Goal: Task Accomplishment & Management: Complete application form

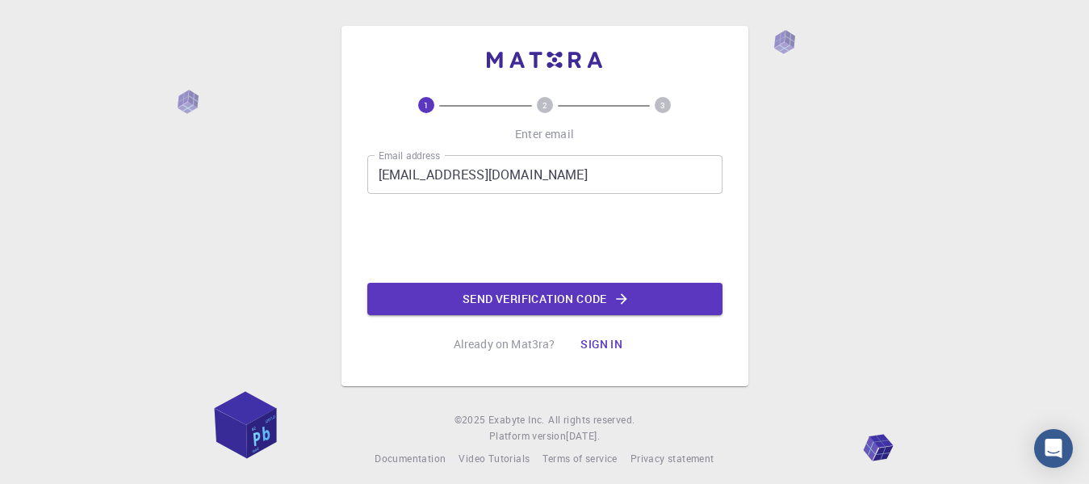
click at [498, 306] on button "Send verification code" at bounding box center [544, 299] width 355 height 32
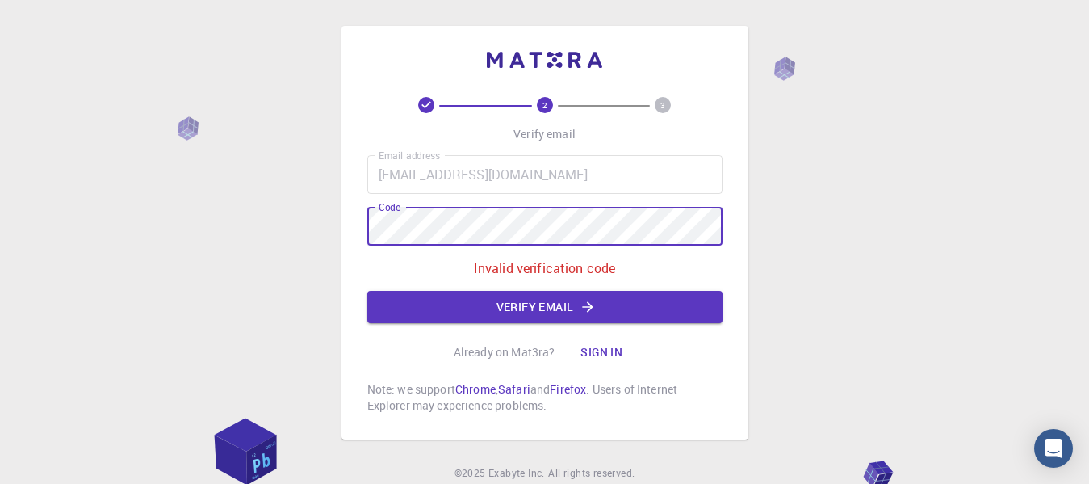
click at [346, 223] on div "2 3 Verify email Email address [EMAIL_ADDRESS][DOMAIN_NAME] Email address Code …" at bounding box center [545, 232] width 407 height 413
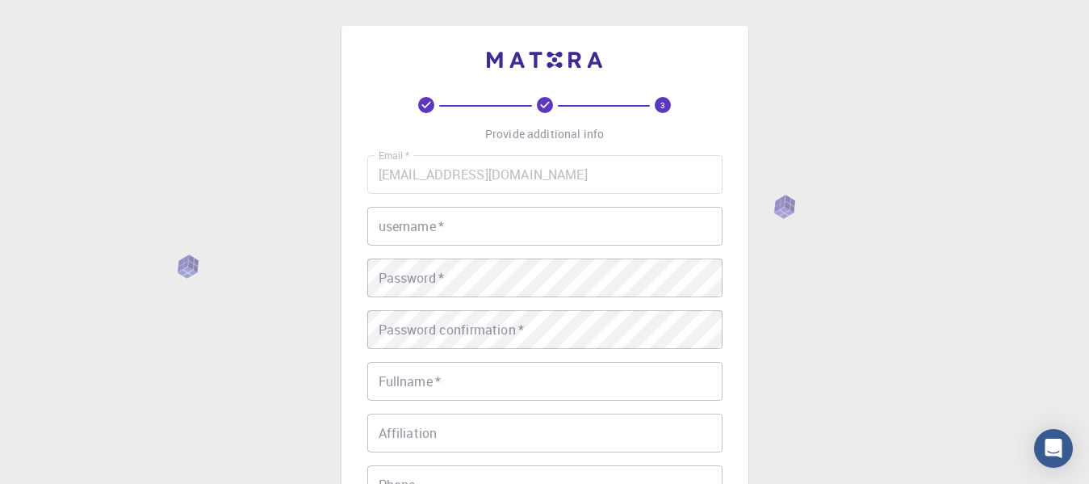
scroll to position [49, 0]
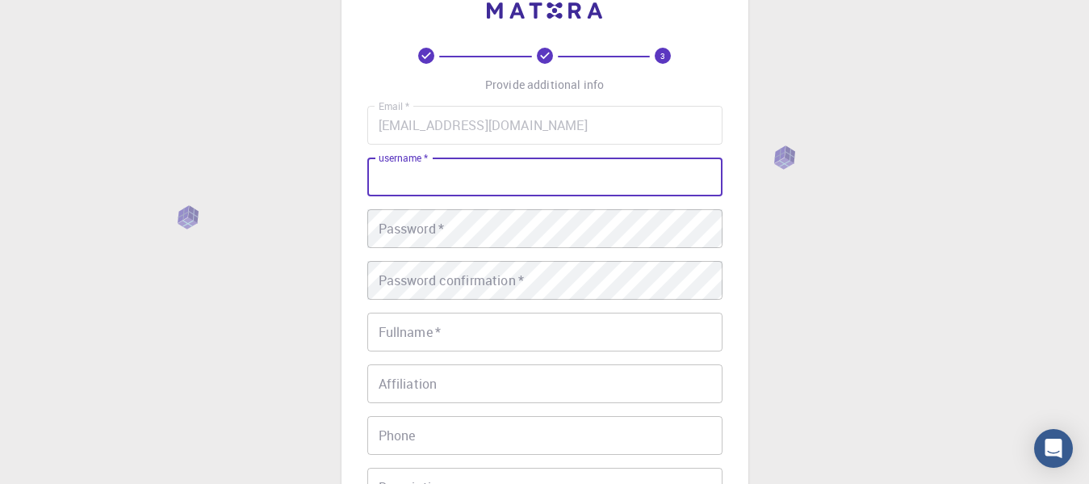
click at [578, 189] on input "username   *" at bounding box center [544, 176] width 355 height 39
type input "harunozkan"
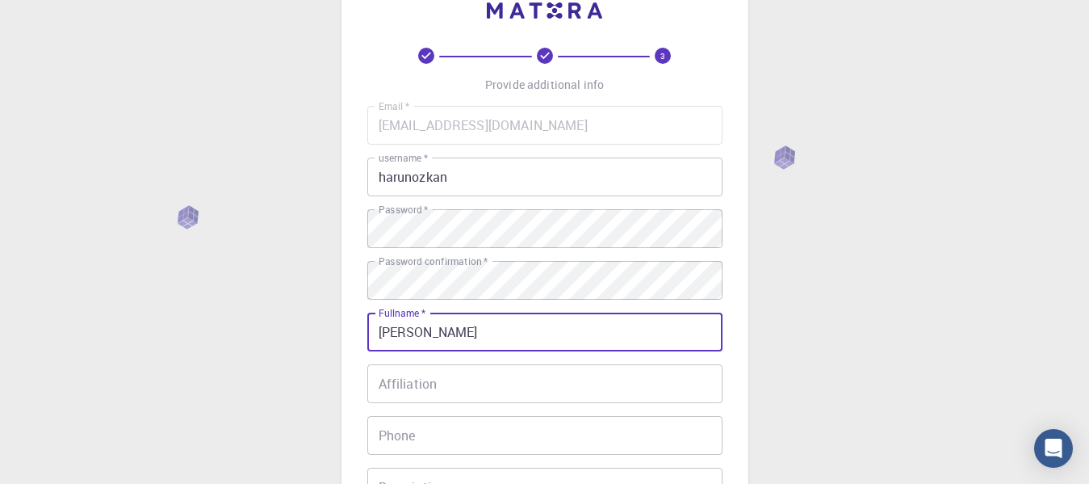
type input "[PERSON_NAME]"
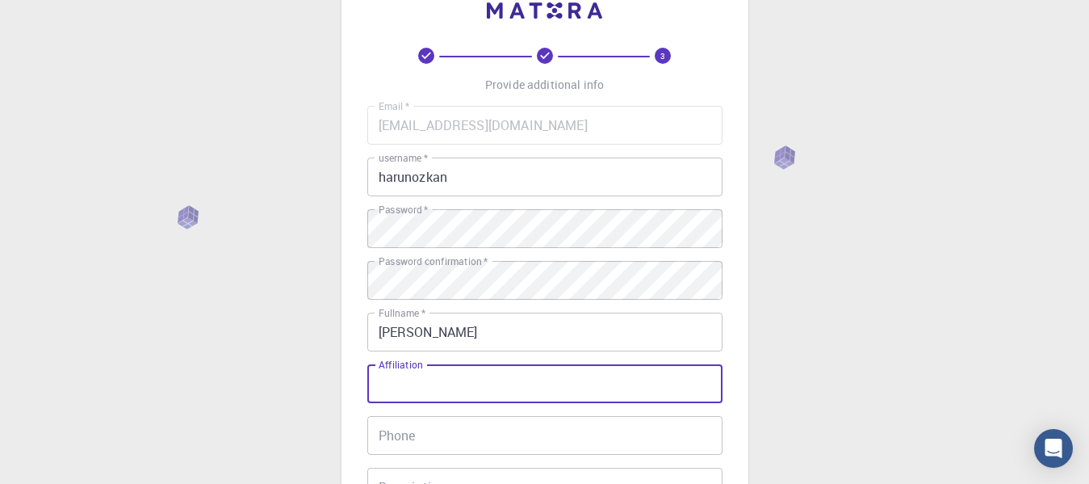
click at [437, 379] on input "Affiliation" at bounding box center [544, 383] width 355 height 39
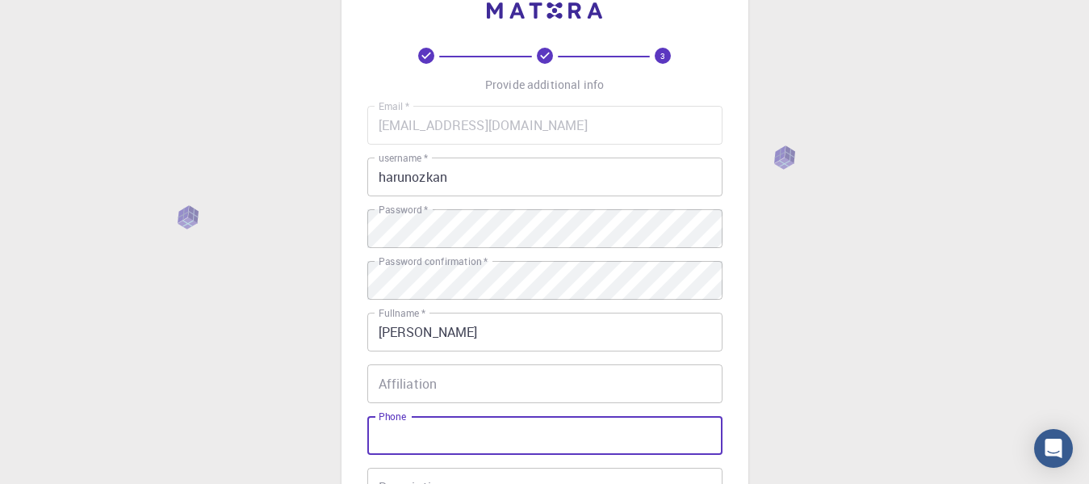
click at [437, 442] on input "Phone" at bounding box center [544, 435] width 355 height 39
type input "05368842899"
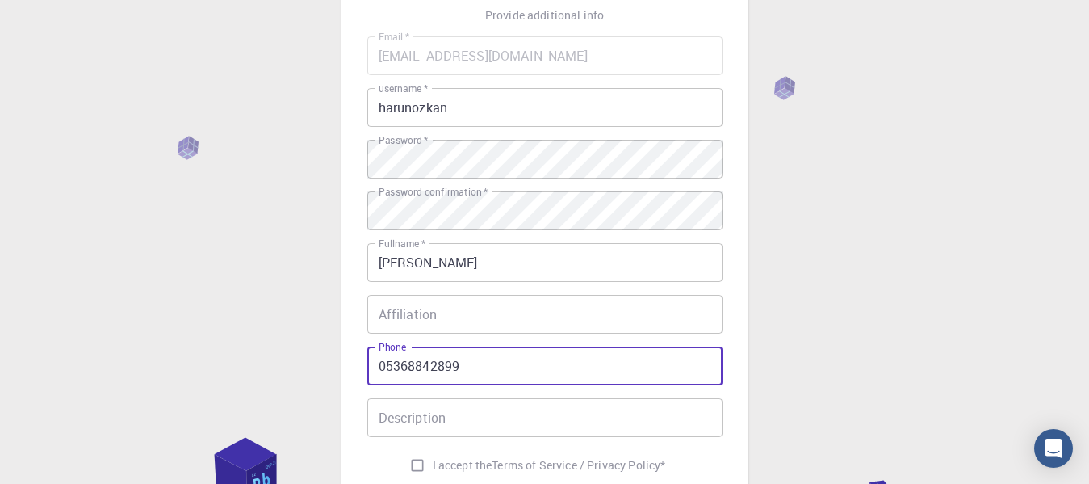
scroll to position [142, 0]
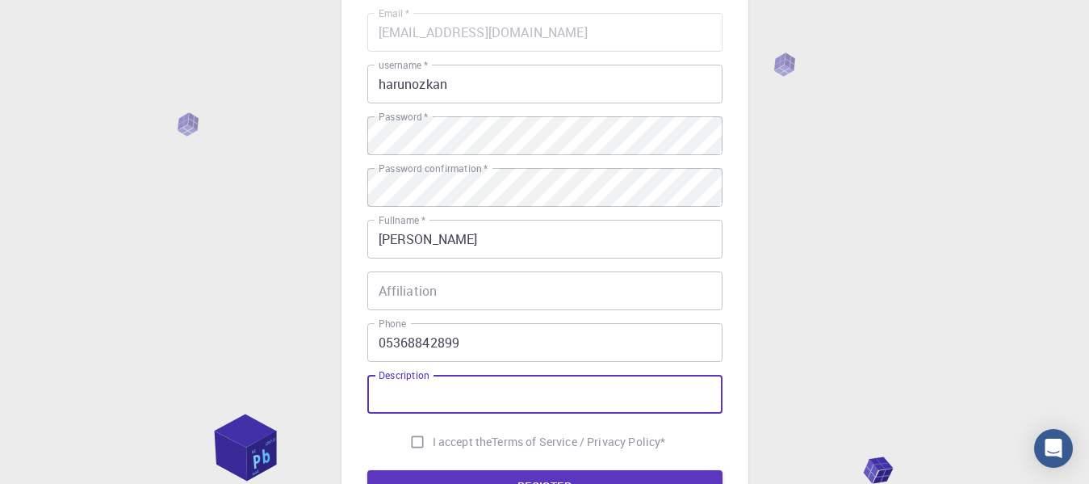
click at [579, 385] on input "Description" at bounding box center [544, 394] width 355 height 39
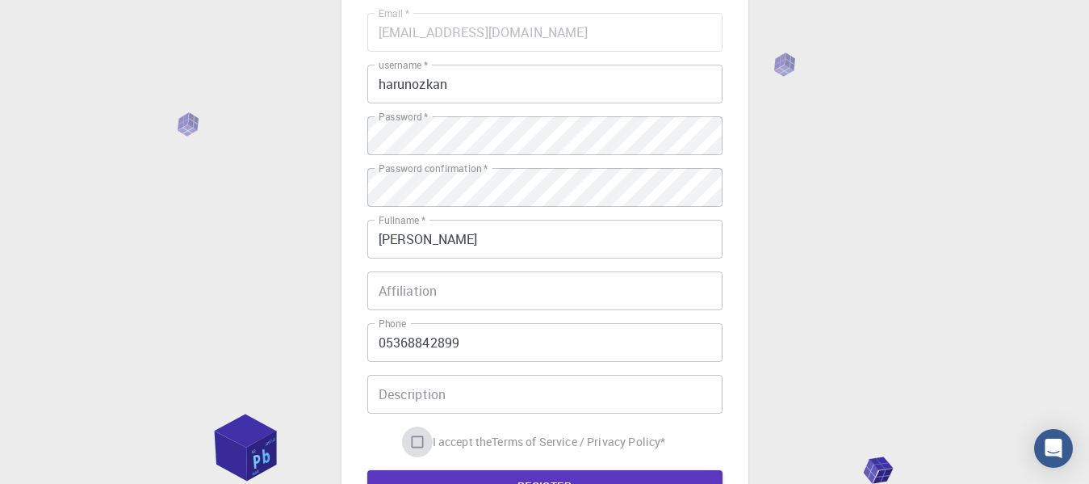
click at [414, 442] on input "I accept the Terms of Service / Privacy Policy *" at bounding box center [417, 441] width 31 height 31
checkbox input "true"
click at [428, 474] on button "REGISTER" at bounding box center [544, 486] width 355 height 32
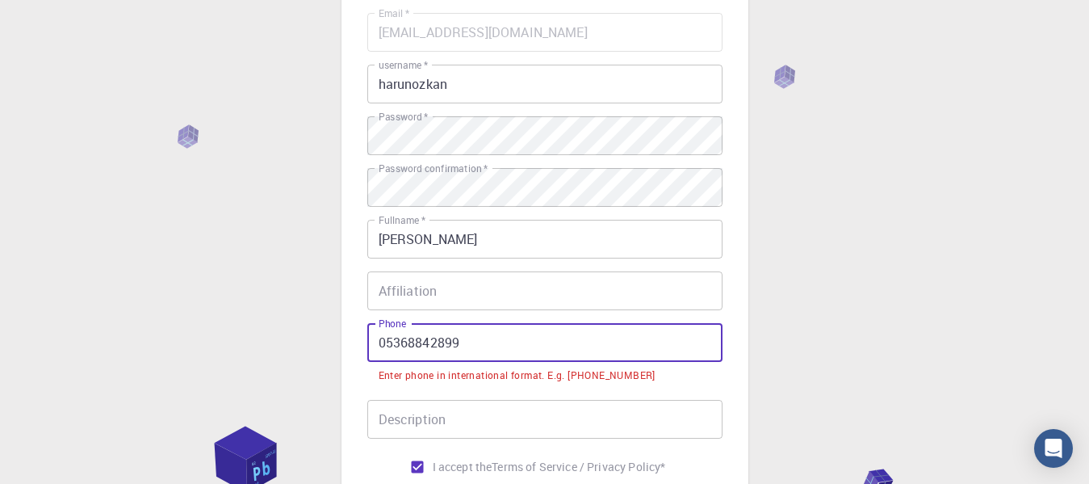
click at [377, 334] on input "05368842899" at bounding box center [544, 342] width 355 height 39
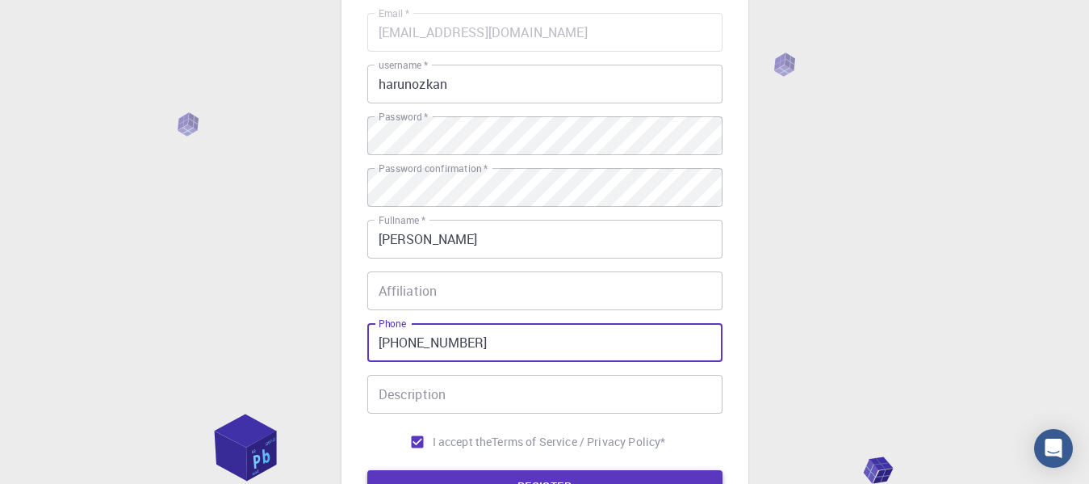
type input "+9005368842899"
click at [461, 483] on button "REGISTER" at bounding box center [544, 486] width 355 height 32
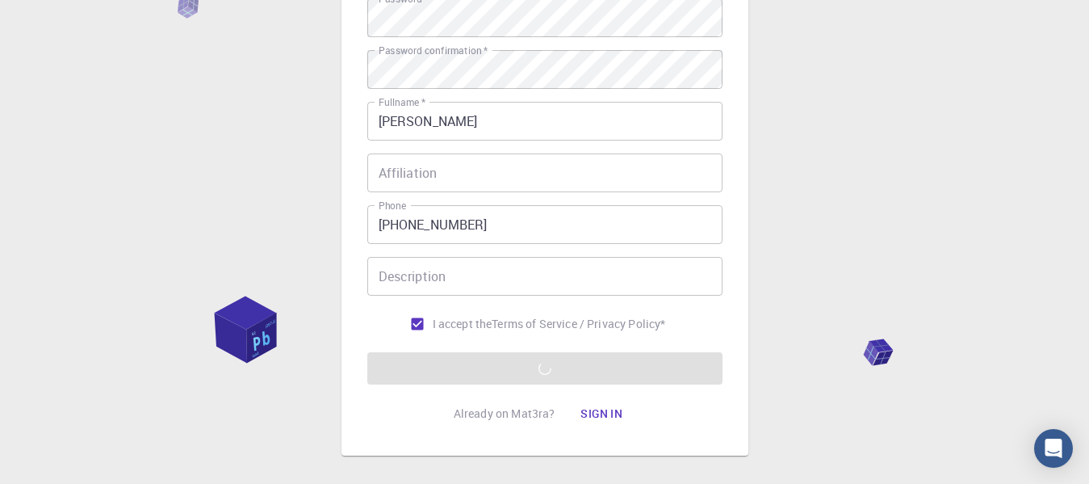
scroll to position [271, 0]
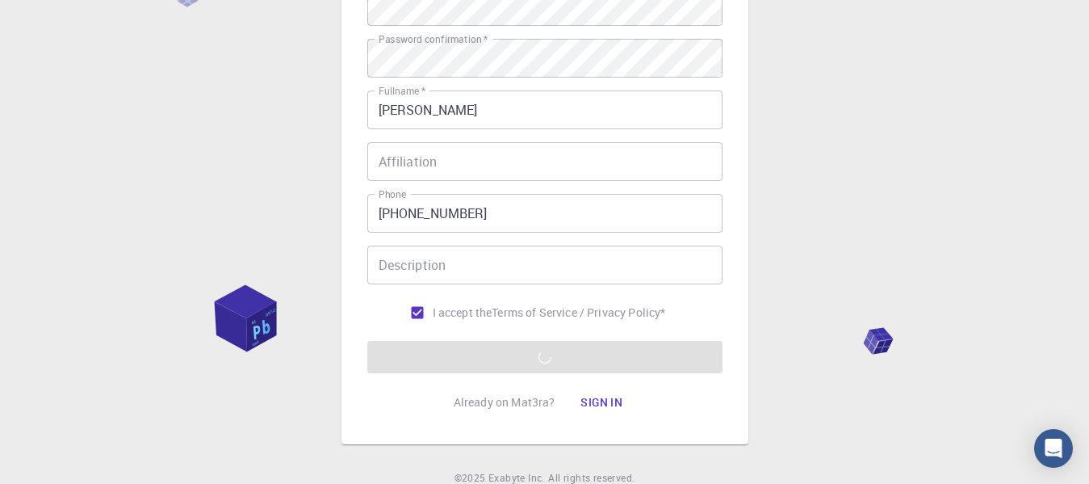
click at [554, 363] on form "Email   * ozkanh20@itu.edu.tr Email   * username   * harunozkan username   * Pa…" at bounding box center [544, 128] width 355 height 489
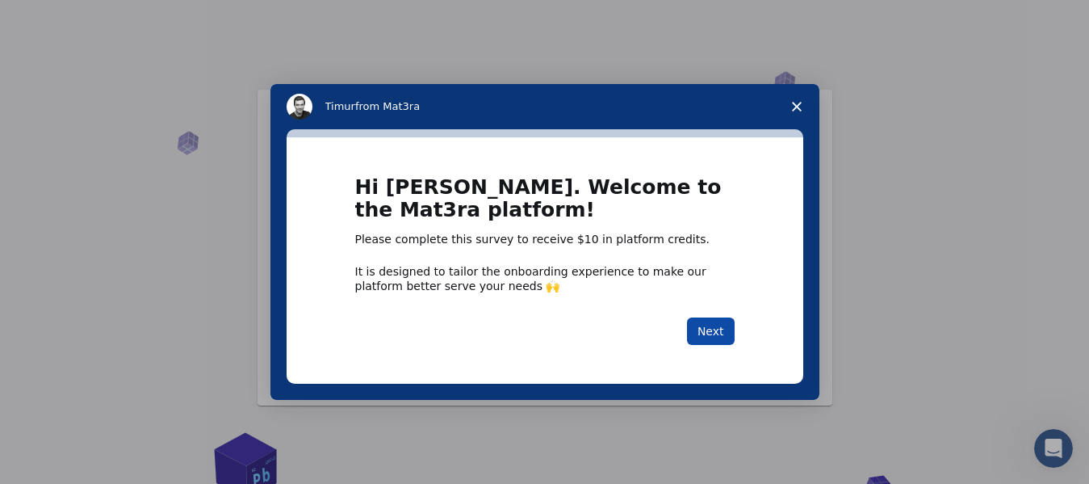
click at [724, 321] on button "Next" at bounding box center [711, 330] width 48 height 27
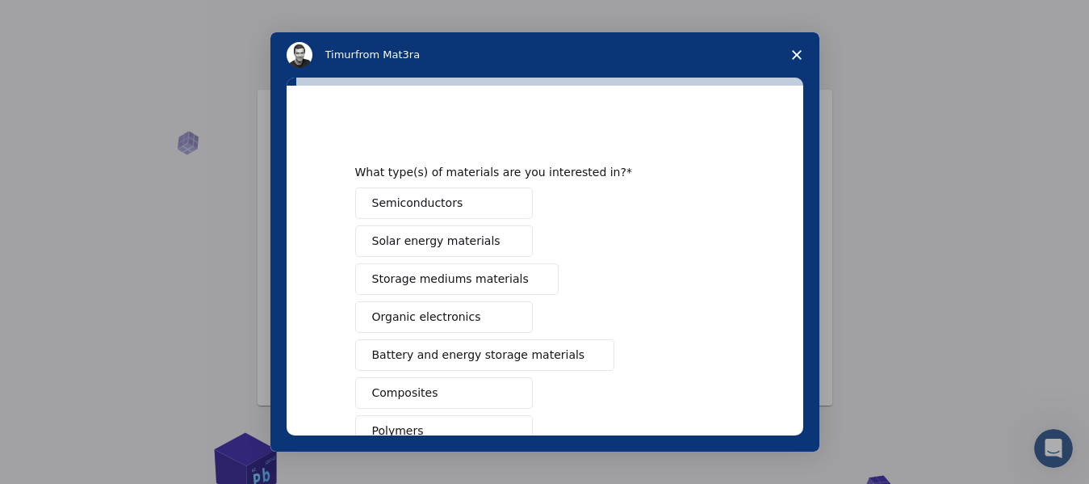
click at [562, 226] on div "Semiconductors Solar energy materials Storage mediums materials Organic electro…" at bounding box center [545, 411] width 380 height 449
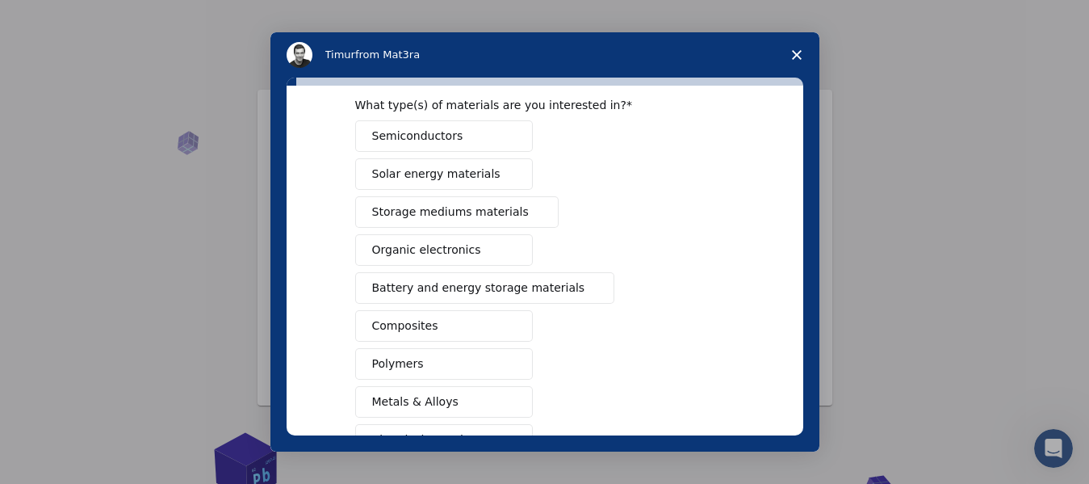
scroll to position [97, 0]
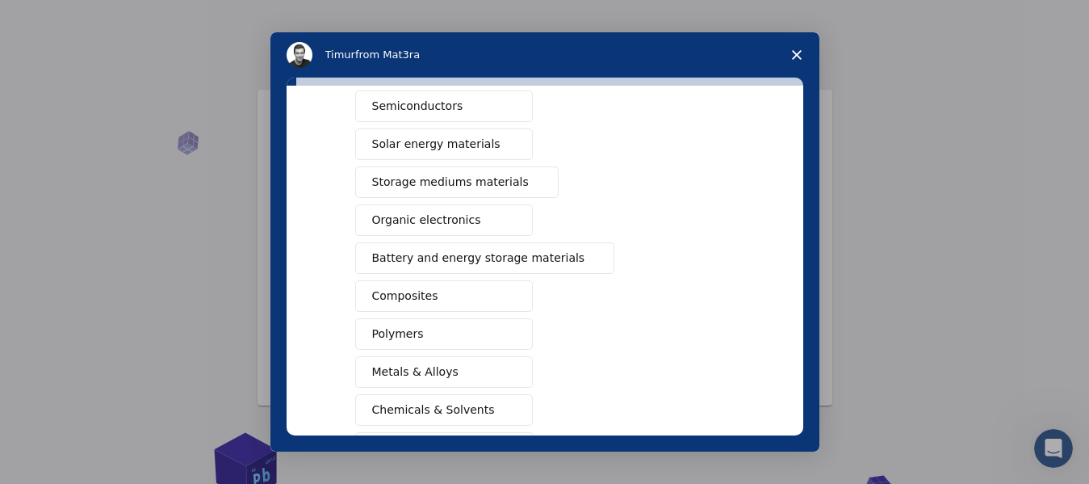
click at [553, 245] on button "Battery and energy storage materials" at bounding box center [485, 257] width 260 height 31
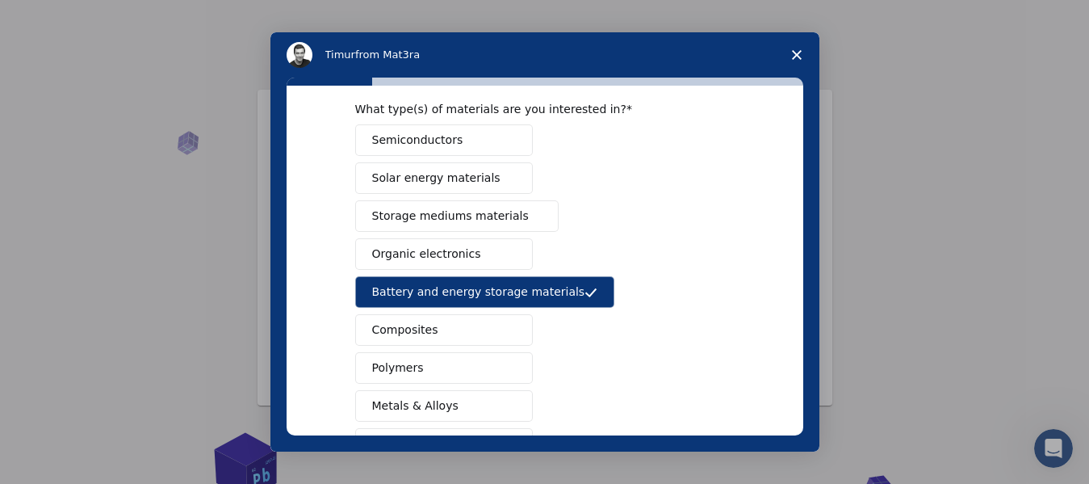
scroll to position [0, 0]
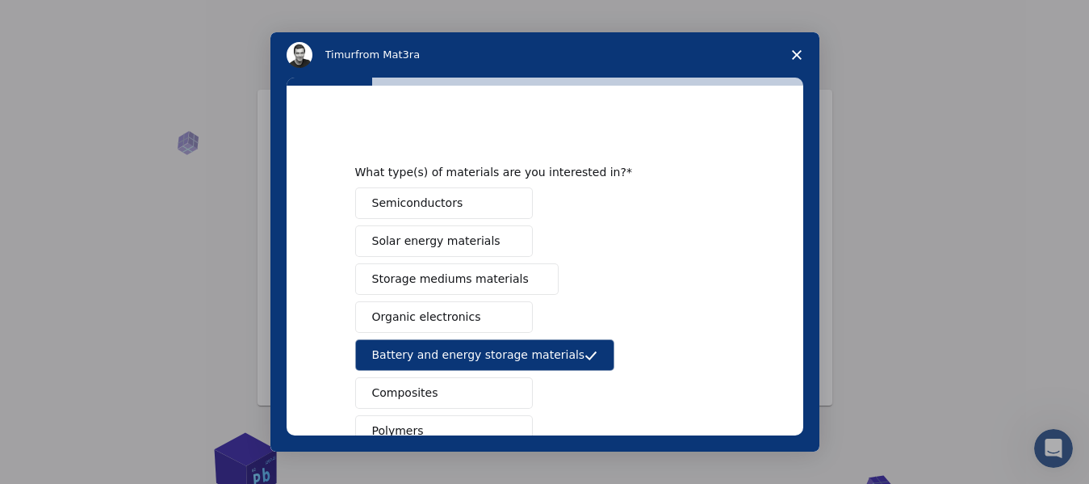
click at [494, 190] on button "Semiconductors" at bounding box center [444, 202] width 178 height 31
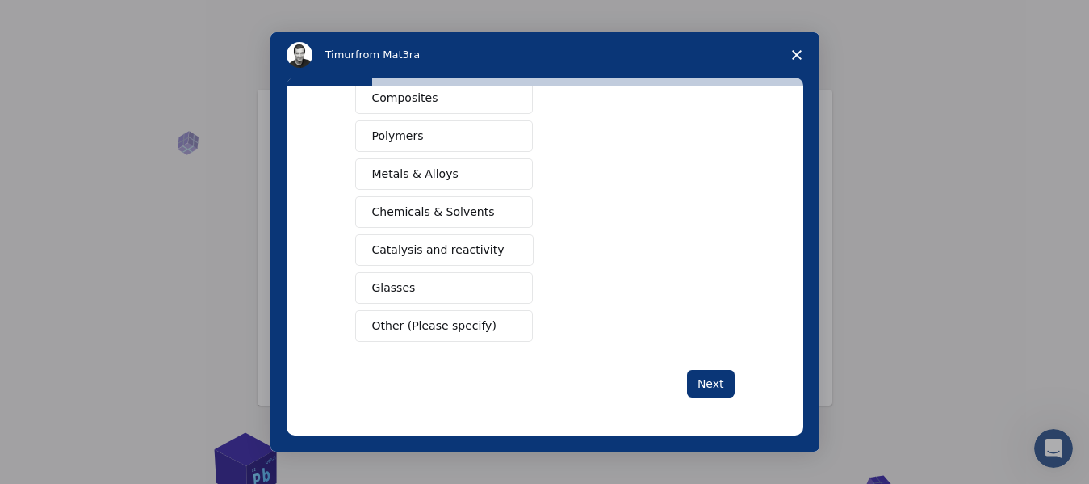
scroll to position [296, 0]
click at [459, 330] on span "Other (Please specify)" at bounding box center [434, 325] width 124 height 17
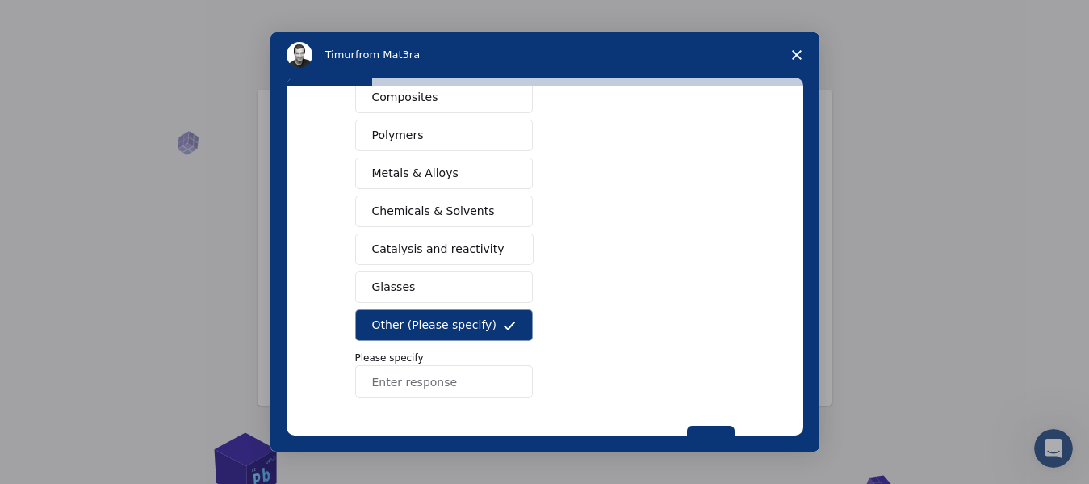
click at [462, 383] on input "Enter response" at bounding box center [444, 381] width 178 height 32
type input "Ceramics"
click at [715, 430] on button "Next" at bounding box center [711, 439] width 48 height 27
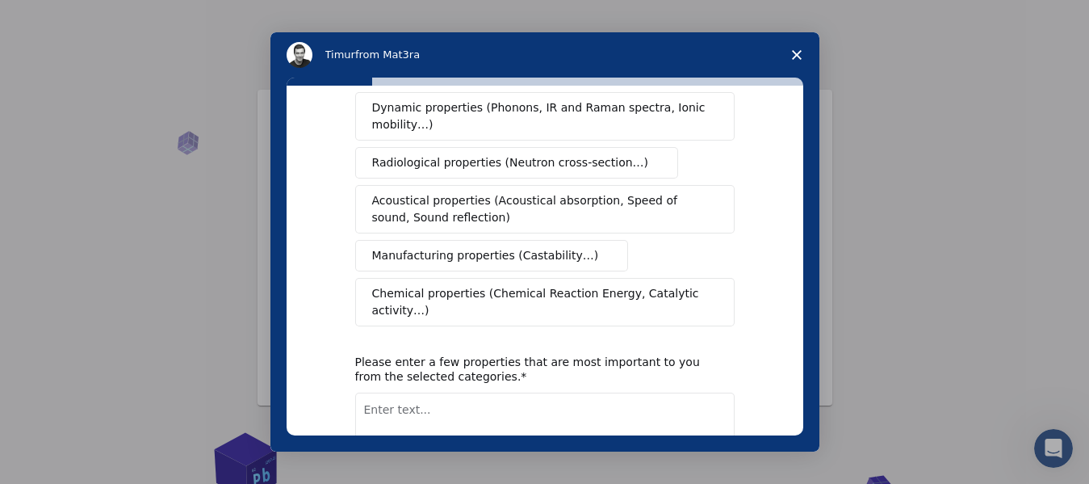
scroll to position [0, 0]
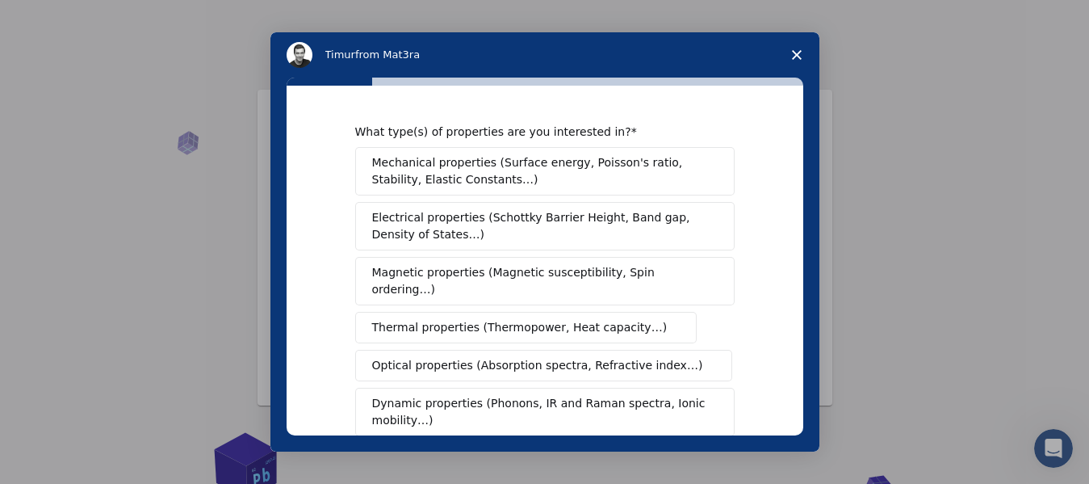
click at [570, 225] on span "Electrical properties (Schottky Barrier Height, Band gap, Density of States…)" at bounding box center [540, 226] width 336 height 34
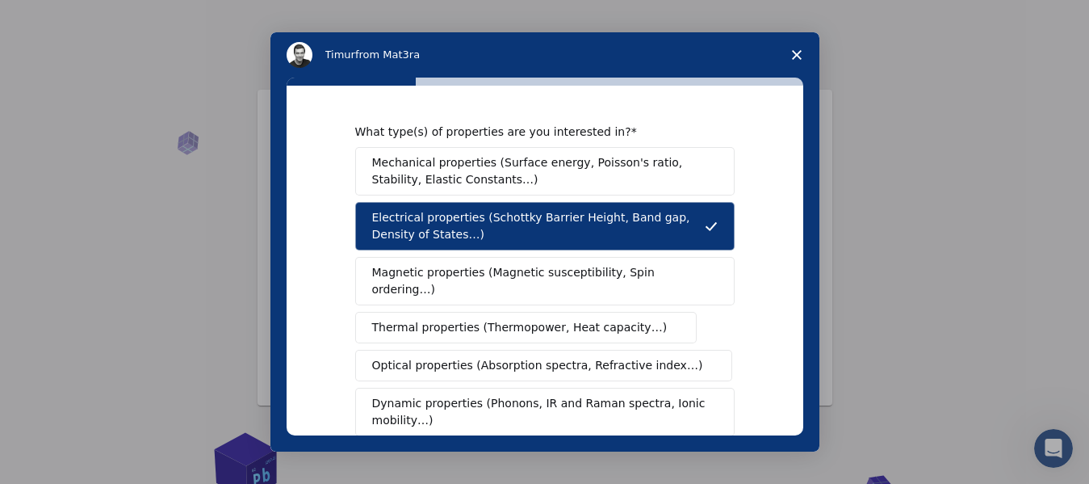
drag, startPoint x: 803, startPoint y: 206, endPoint x: 803, endPoint y: 217, distance: 11.3
click at [803, 217] on div "What type(s) of properties are you interested in? Mechanical properties (Surfac…" at bounding box center [545, 261] width 517 height 350
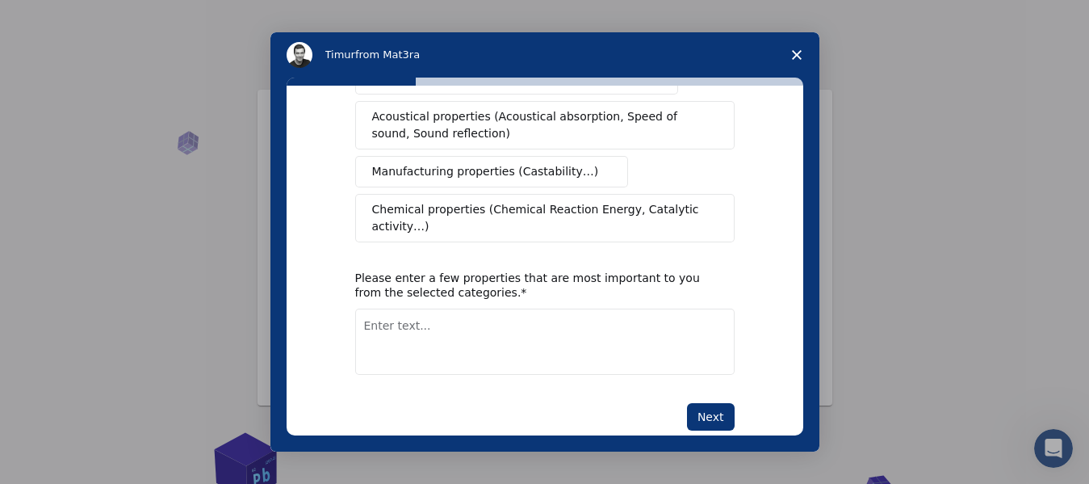
scroll to position [372, 0]
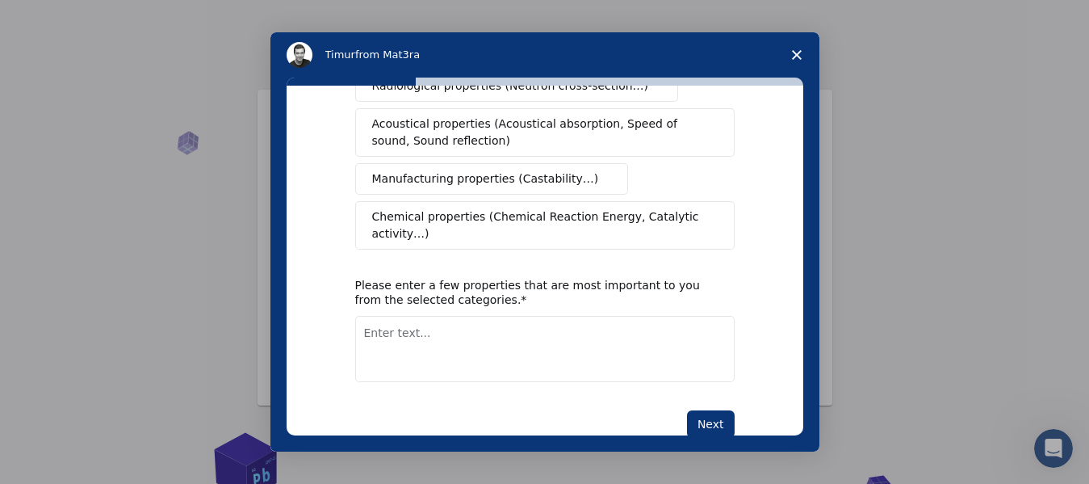
click at [606, 208] on span "Chemical properties (Chemical Reaction Energy, Catalytic activity…)" at bounding box center [539, 225] width 334 height 34
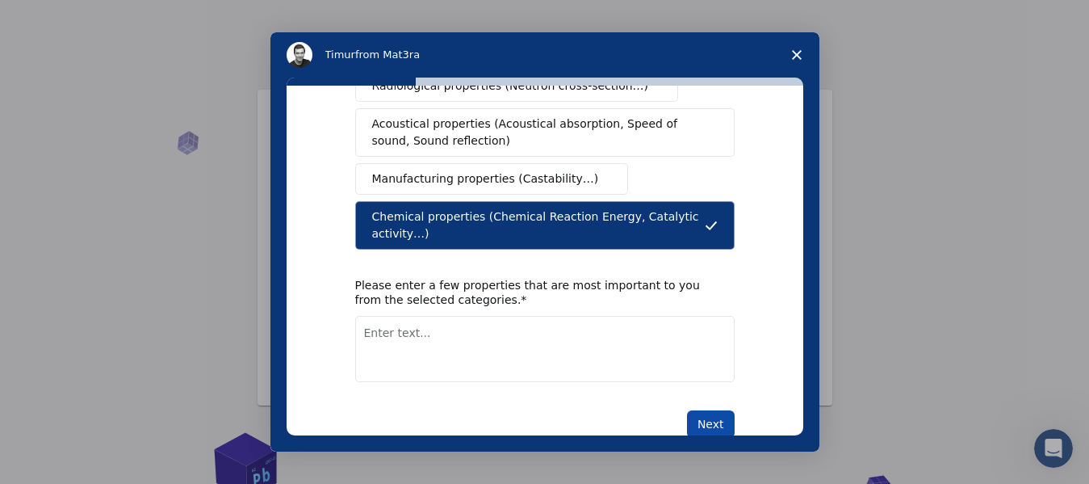
click at [703, 410] on button "Next" at bounding box center [711, 423] width 48 height 27
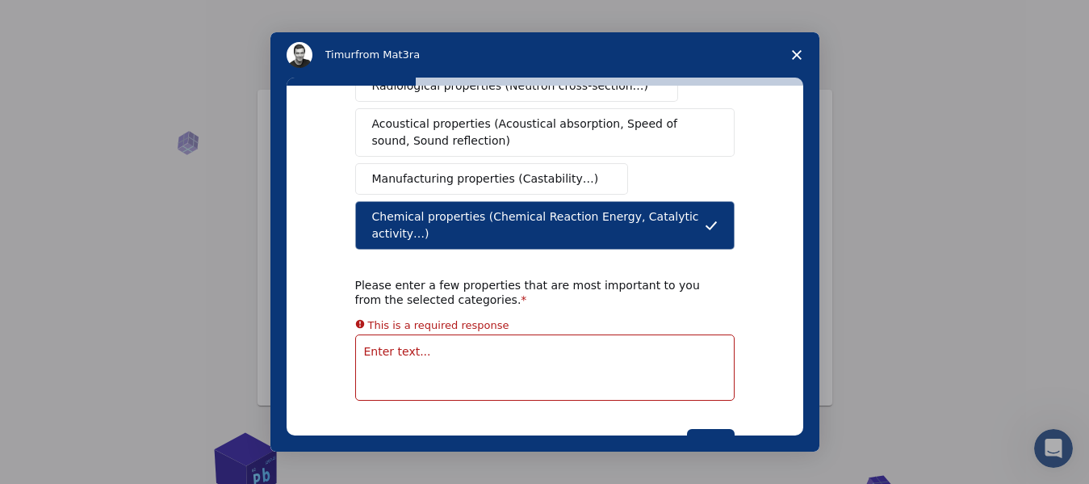
click at [645, 334] on textarea "Enter text..." at bounding box center [545, 367] width 380 height 66
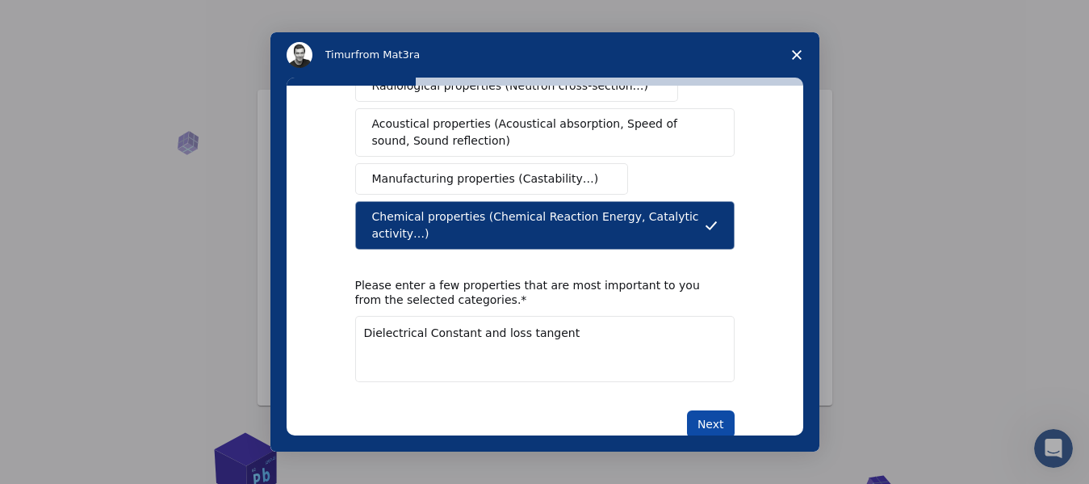
type textarea "Dielectrical Constant and loss tangent"
click at [696, 410] on button "Next" at bounding box center [711, 423] width 48 height 27
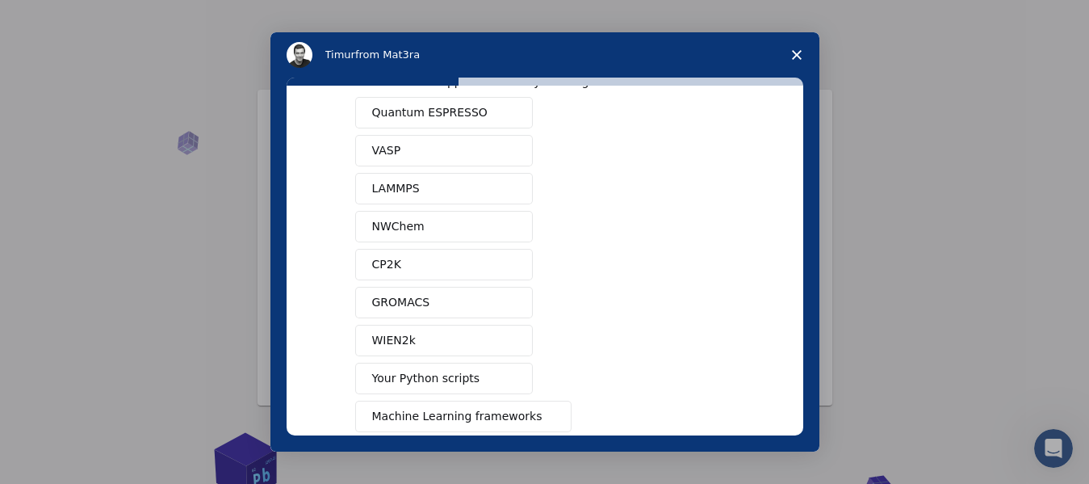
scroll to position [18, 0]
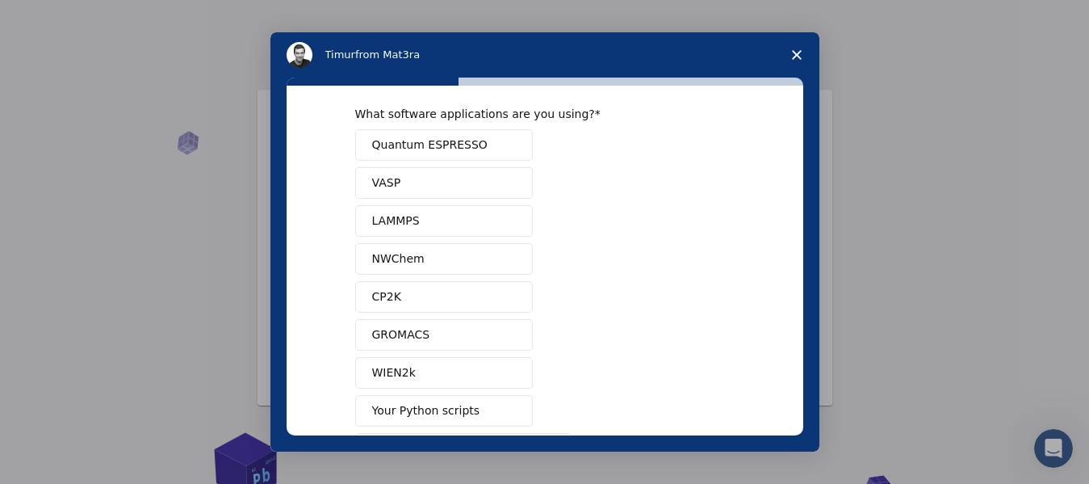
click at [505, 154] on button "Quantum ESPRESSO" at bounding box center [444, 144] width 178 height 31
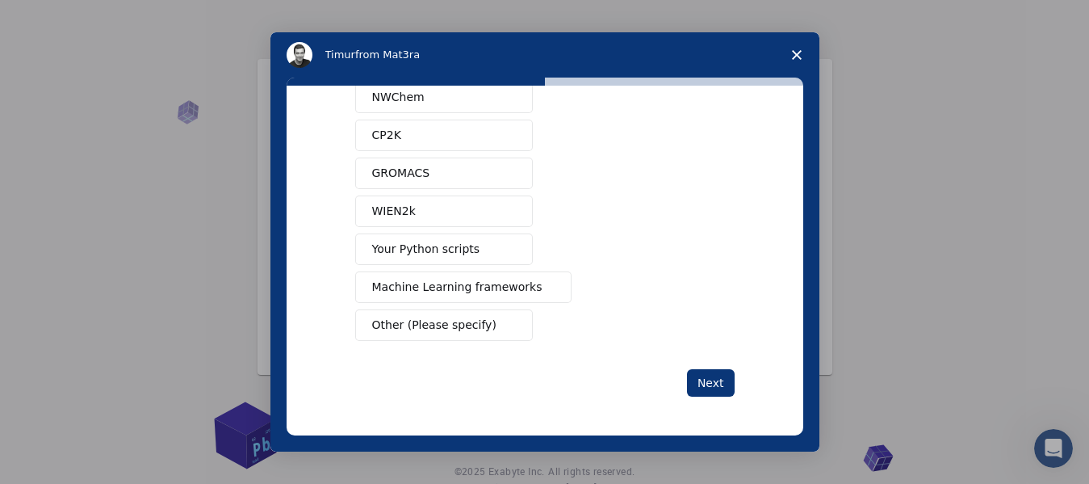
scroll to position [32, 0]
click at [688, 378] on button "Next" at bounding box center [711, 382] width 48 height 27
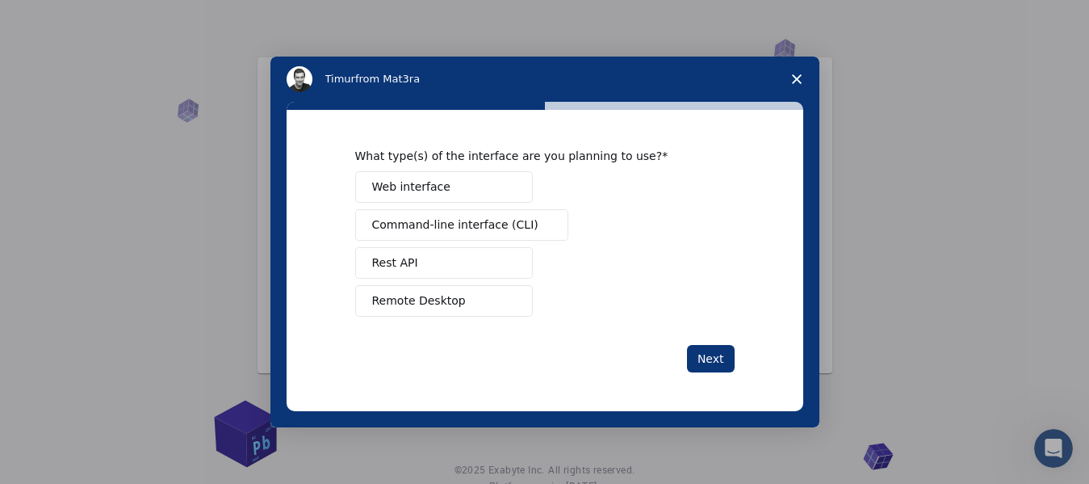
click at [488, 173] on button "Web interface" at bounding box center [444, 186] width 178 height 31
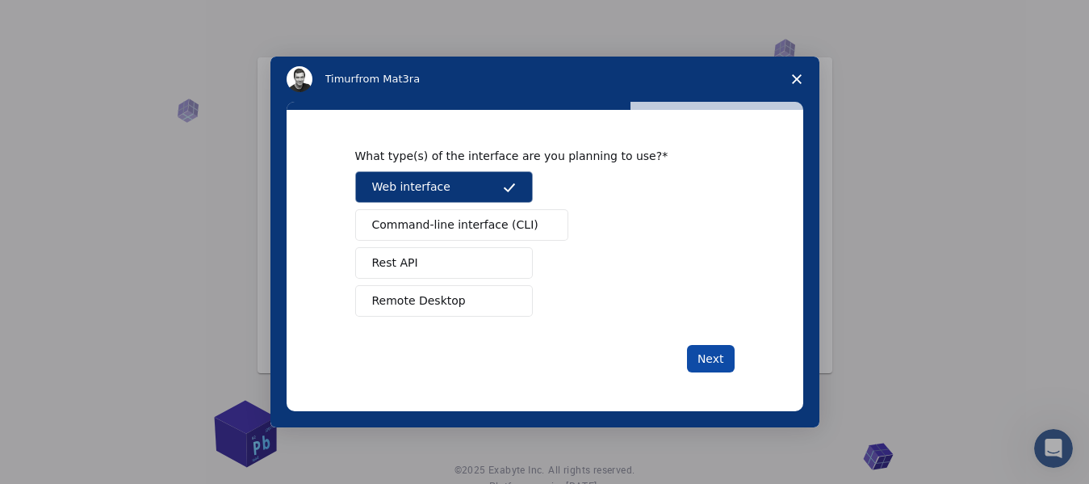
click at [710, 358] on button "Next" at bounding box center [711, 358] width 48 height 27
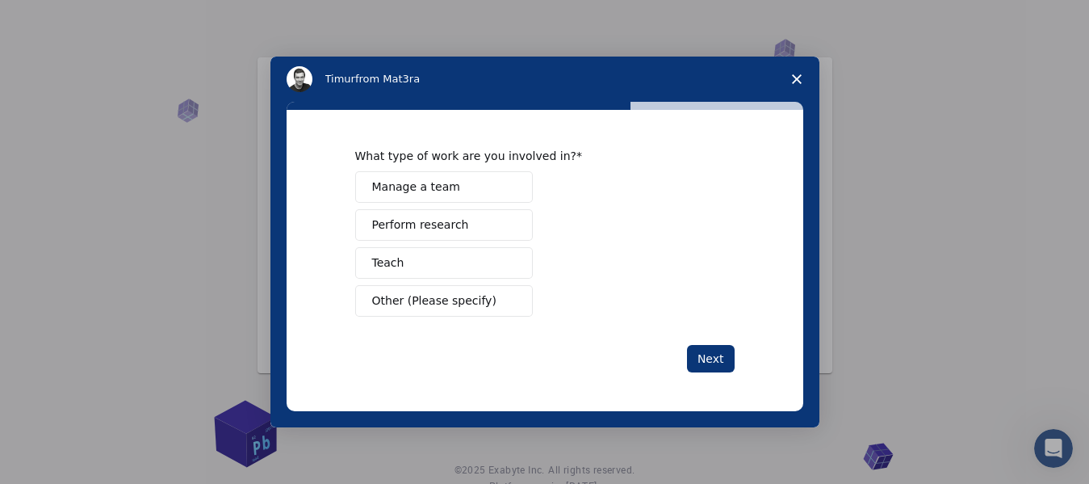
click at [504, 230] on span "Intercom messenger" at bounding box center [509, 225] width 13 height 13
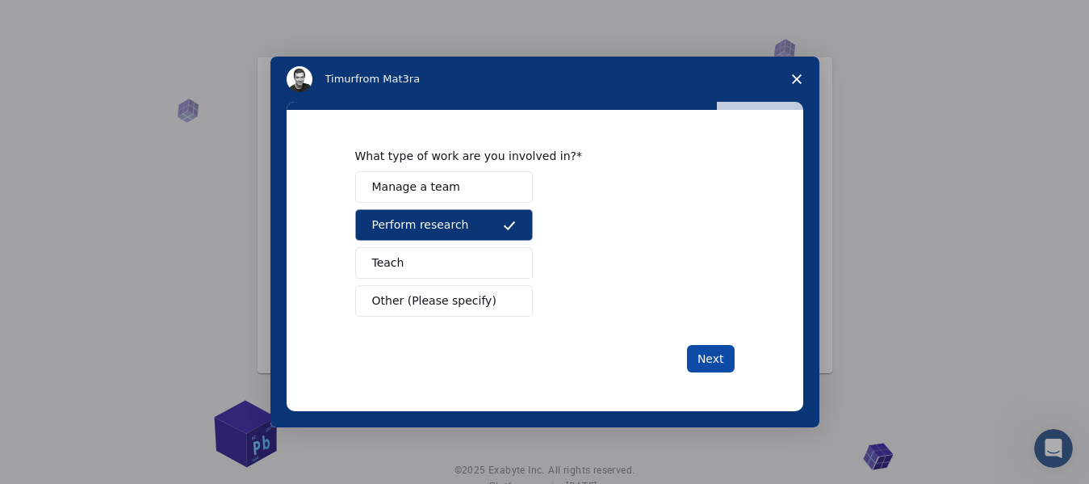
click at [722, 347] on button "Next" at bounding box center [711, 358] width 48 height 27
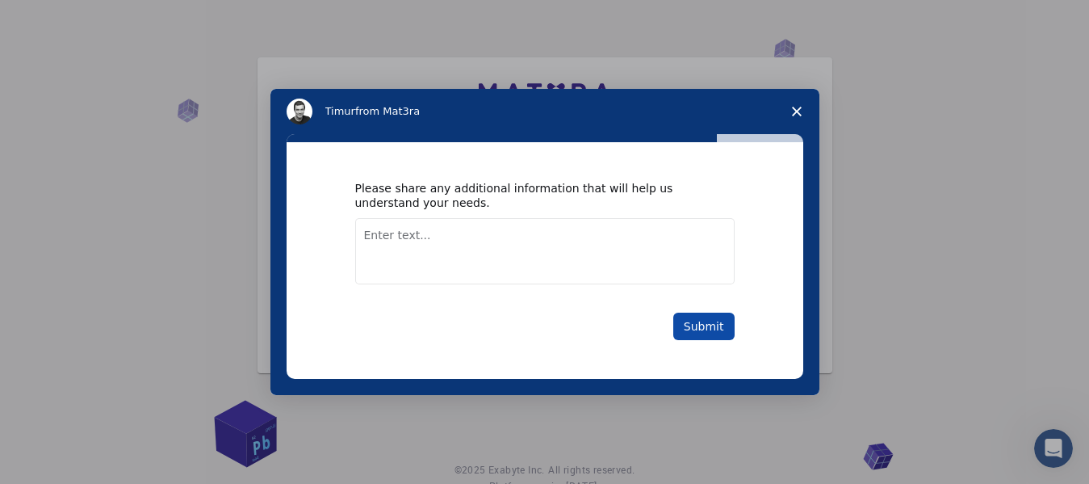
click at [693, 322] on button "Submit" at bounding box center [703, 325] width 61 height 27
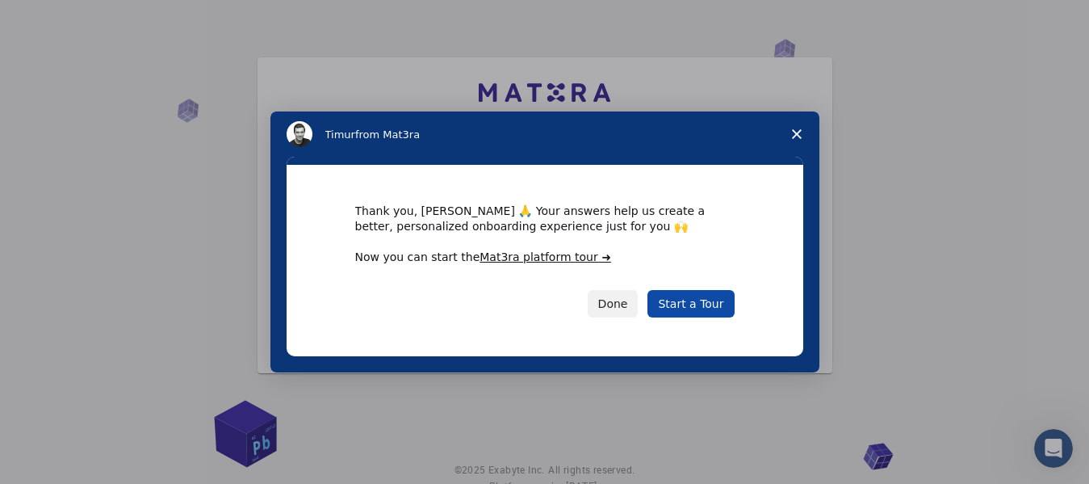
click at [686, 305] on link "Start a Tour" at bounding box center [691, 303] width 86 height 27
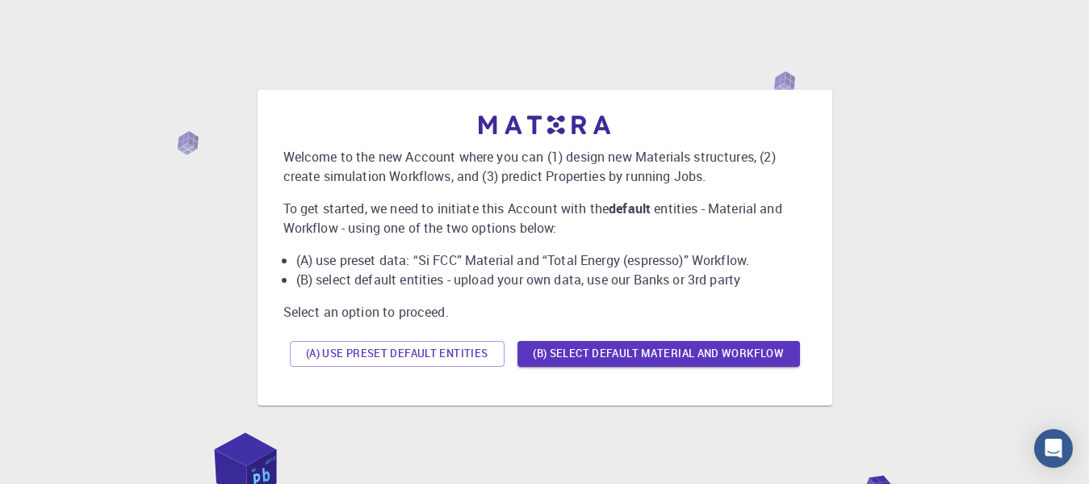
click at [677, 384] on div "Welcome to the new Account where you can (1) design new Materials structures, (…" at bounding box center [545, 248] width 549 height 290
click at [673, 362] on button "(B) Select default material and workflow" at bounding box center [659, 354] width 283 height 26
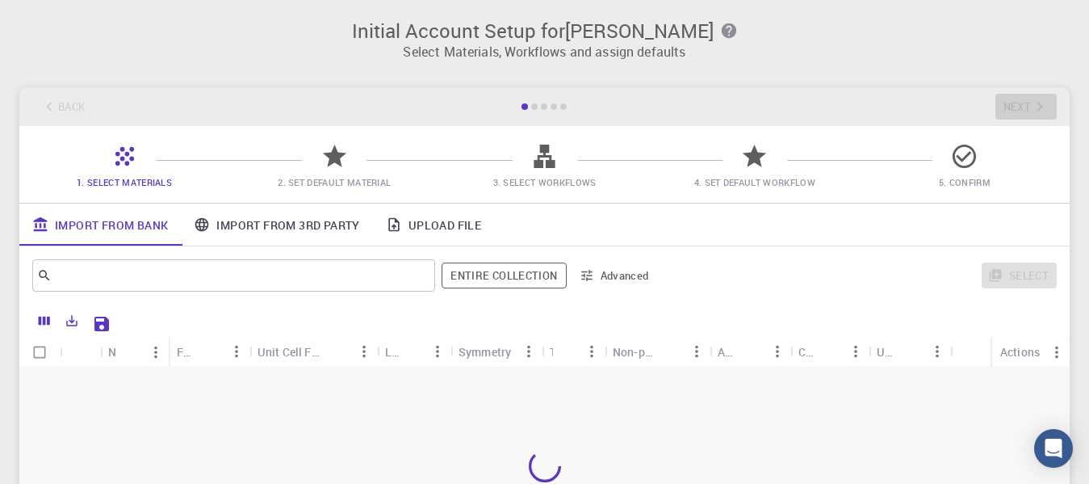
click at [730, 301] on div "​ Entire collection Advanced Select" at bounding box center [544, 275] width 1051 height 58
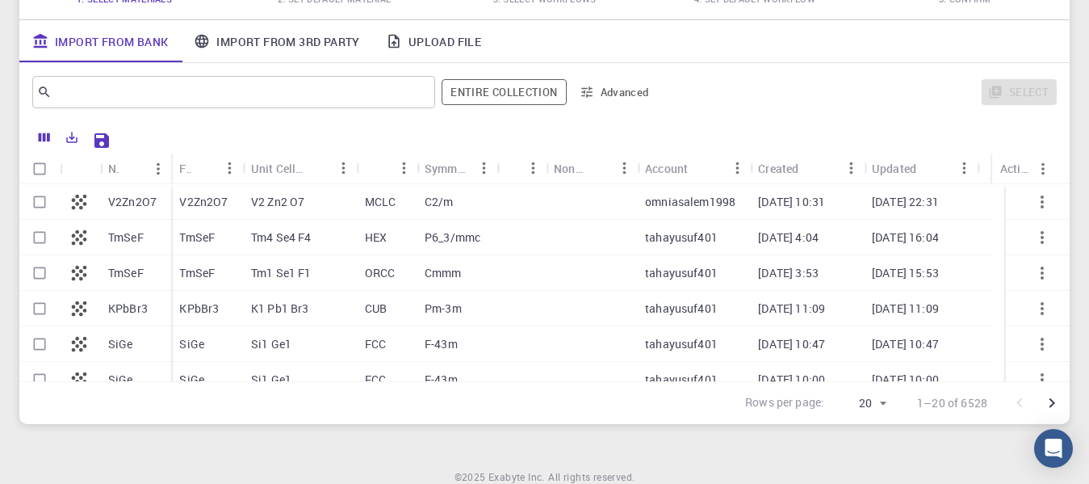
scroll to position [194, 0]
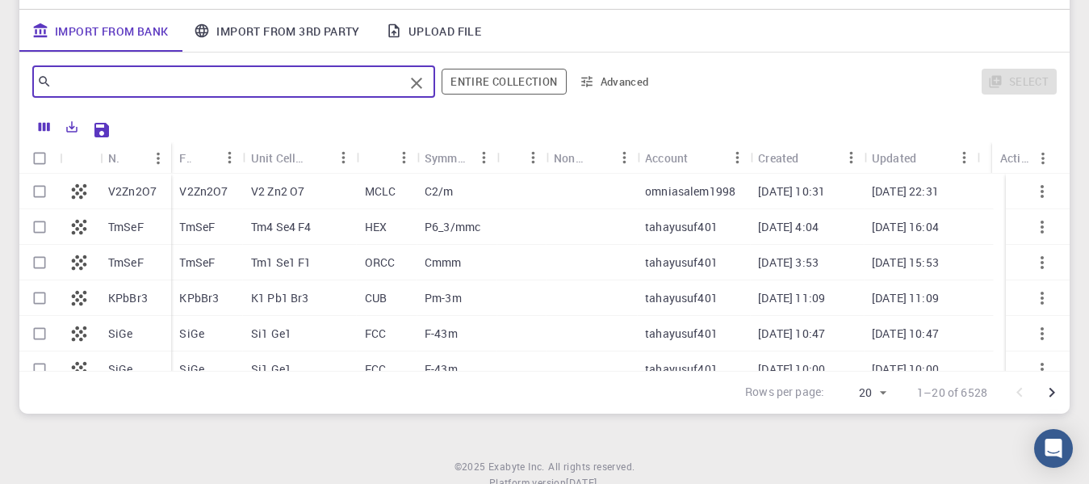
click at [235, 78] on input "text" at bounding box center [228, 81] width 352 height 23
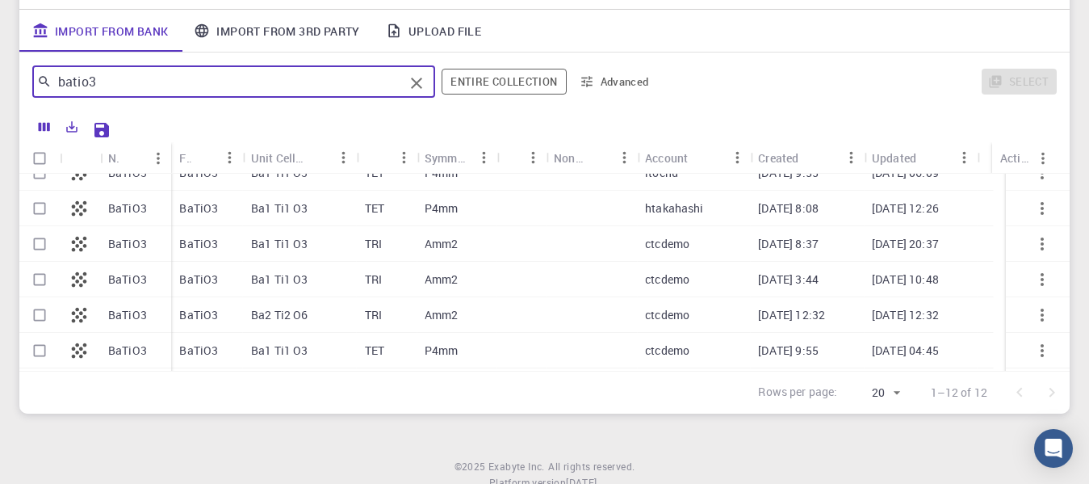
scroll to position [0, 0]
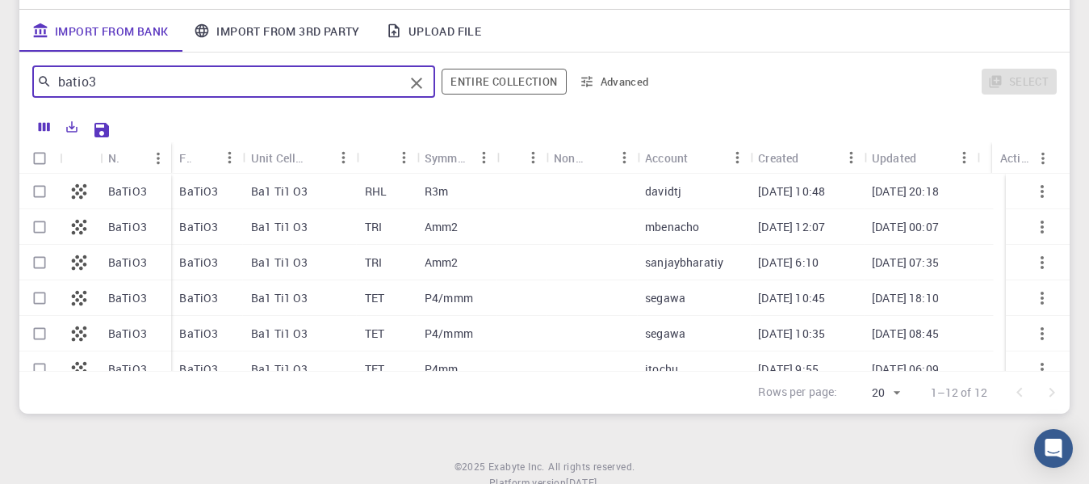
type input "batio3"
click at [427, 224] on p "Amm2" at bounding box center [442, 227] width 34 height 16
checkbox input "true"
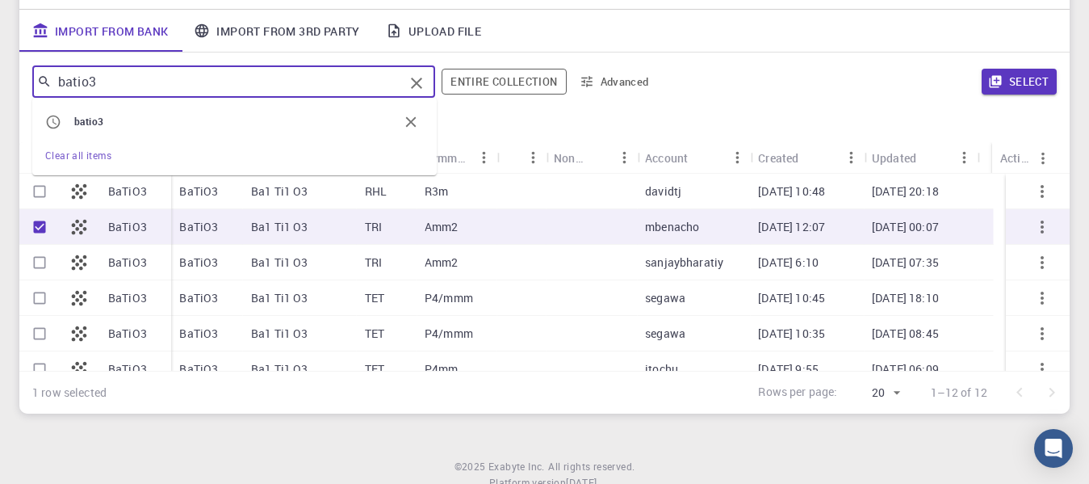
click at [186, 73] on input "batio3" at bounding box center [228, 81] width 352 height 23
type input "fe batio3"
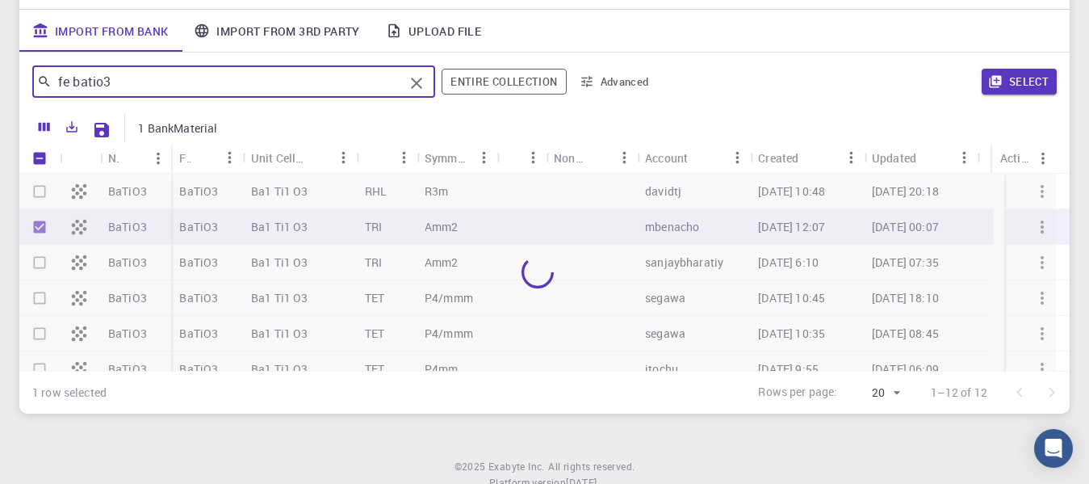
checkbox input "false"
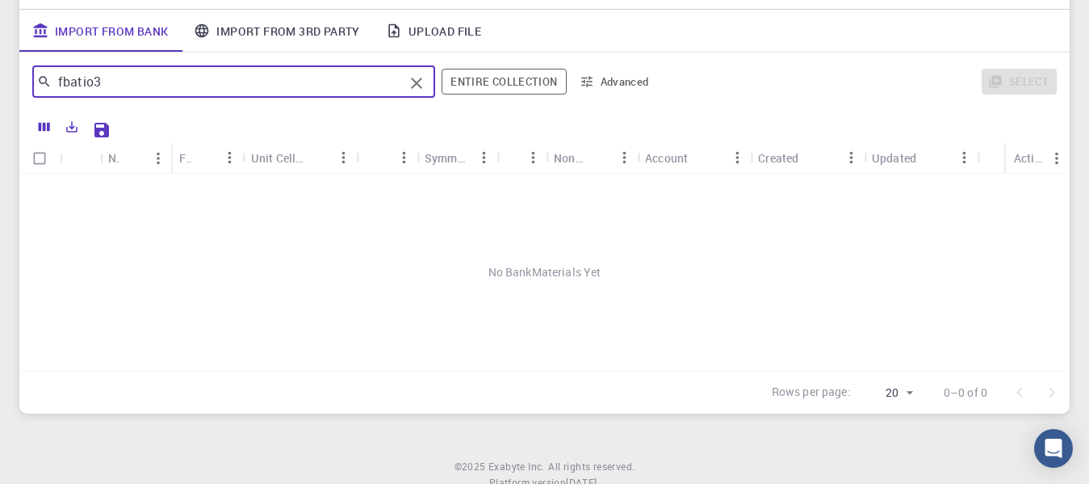
type input "batio3"
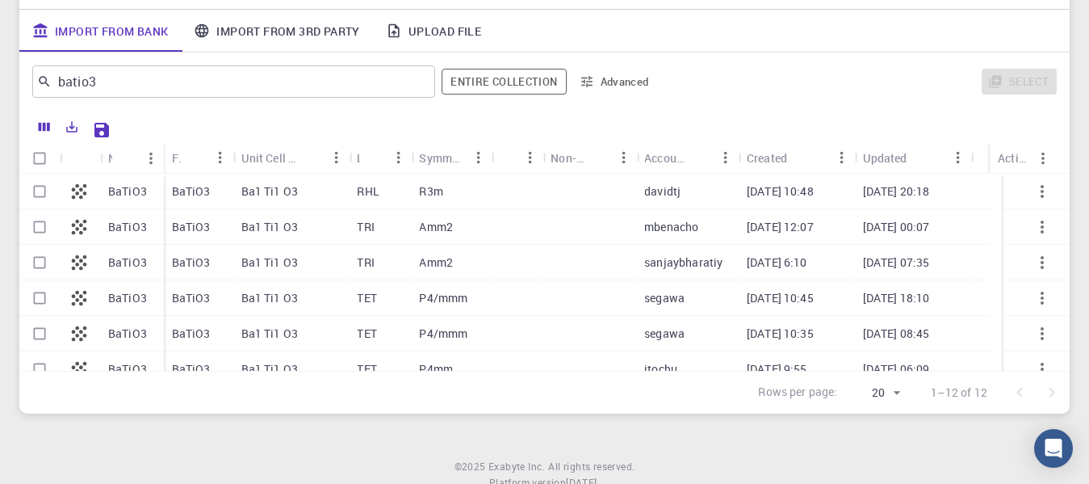
click at [621, 64] on div "batio3 ​ Entire collection Advanced" at bounding box center [344, 81] width 625 height 39
click at [333, 227] on div "Ba1 Ti1 O3" at bounding box center [291, 227] width 116 height 36
checkbox input "true"
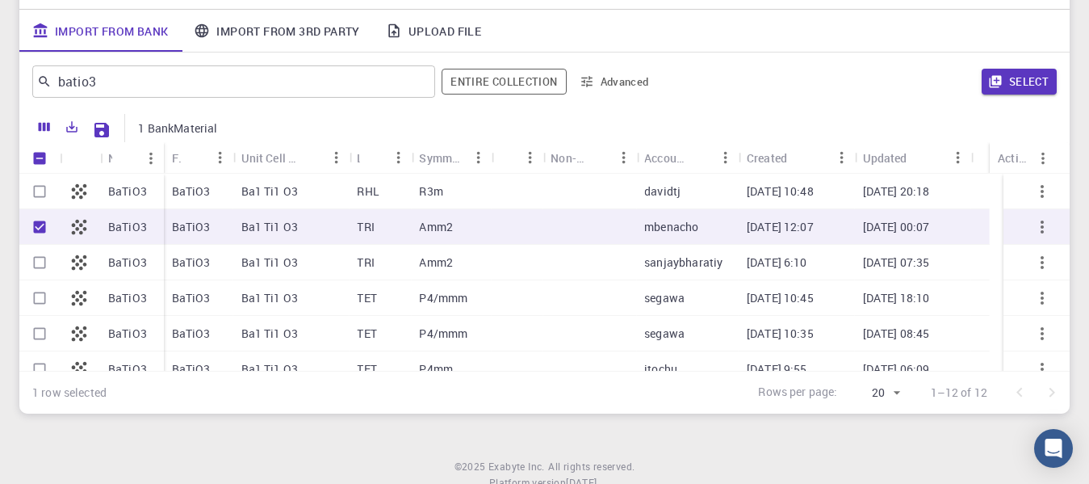
click at [333, 227] on div "Ba1 Ti1 O3" at bounding box center [291, 227] width 116 height 36
checkbox input "false"
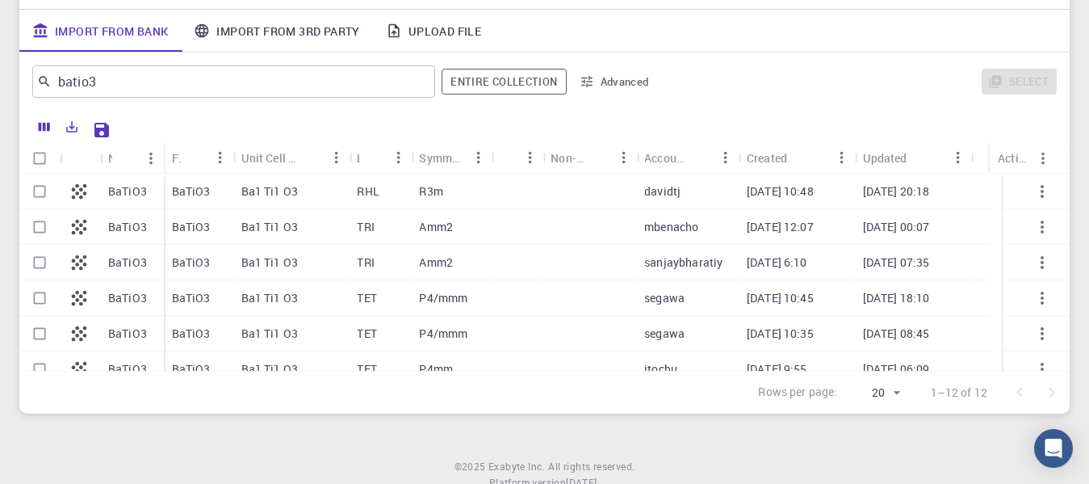
click at [338, 310] on div "Ba1 Ti1 O3" at bounding box center [291, 298] width 116 height 36
checkbox input "true"
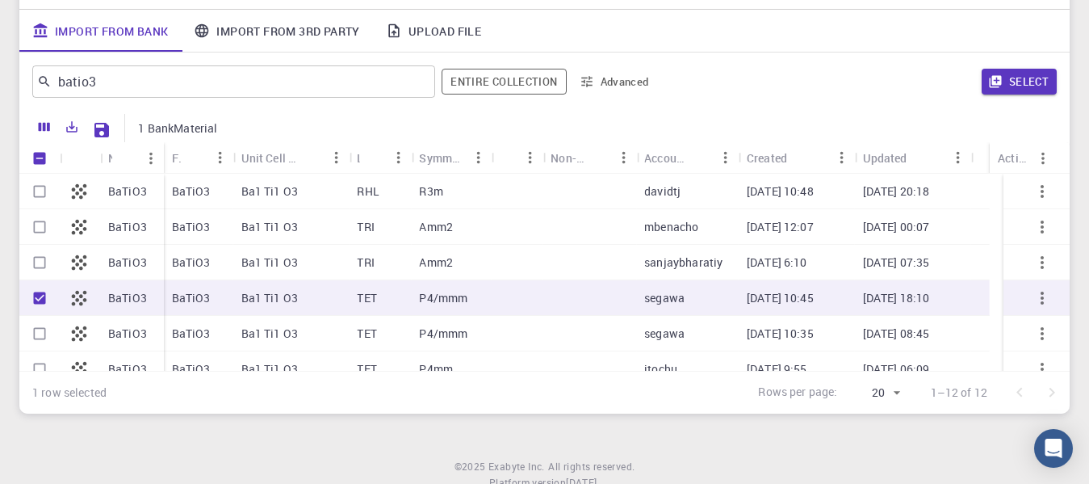
click at [341, 322] on div "Ba1 Ti1 O3" at bounding box center [291, 334] width 116 height 36
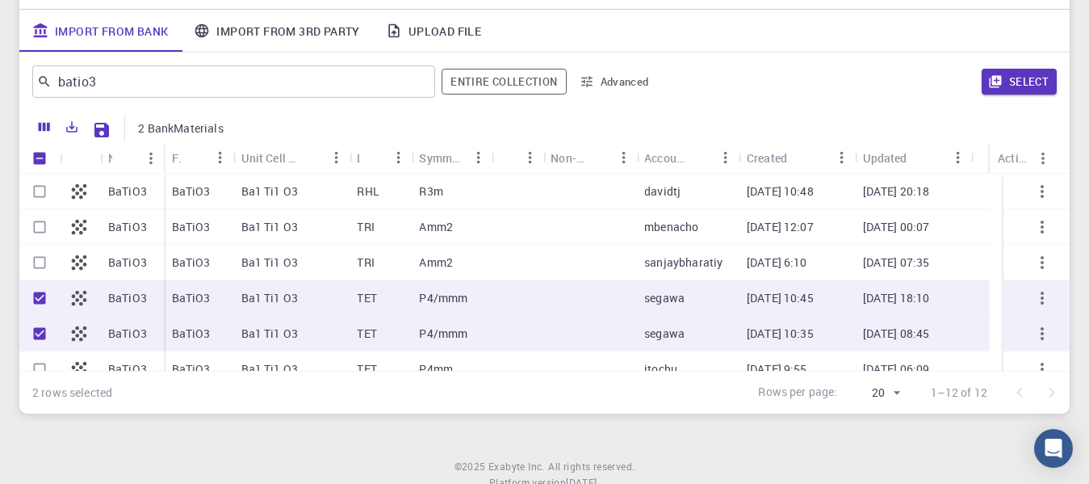
click at [341, 321] on div "Ba1 Ti1 O3" at bounding box center [291, 334] width 116 height 36
checkbox input "false"
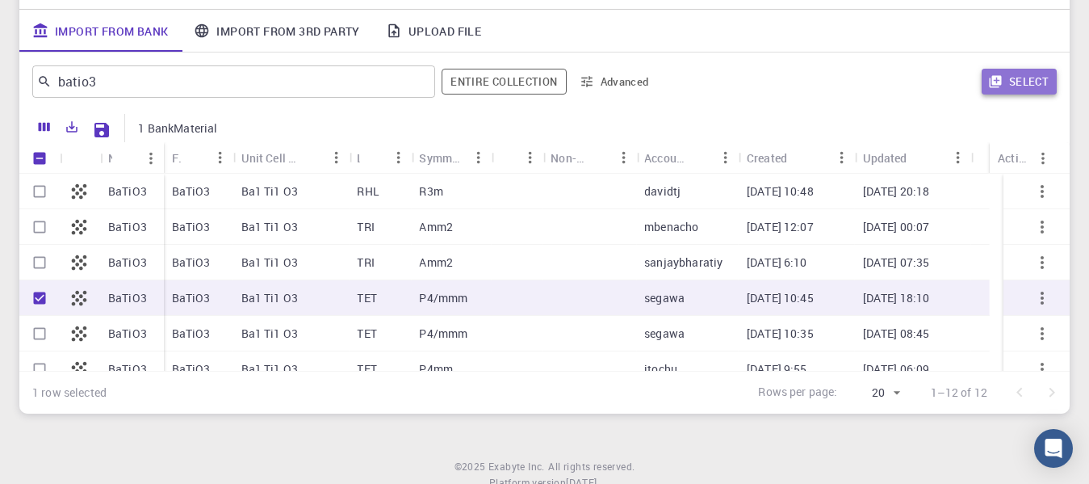
click at [995, 82] on icon "button" at bounding box center [995, 82] width 12 height 12
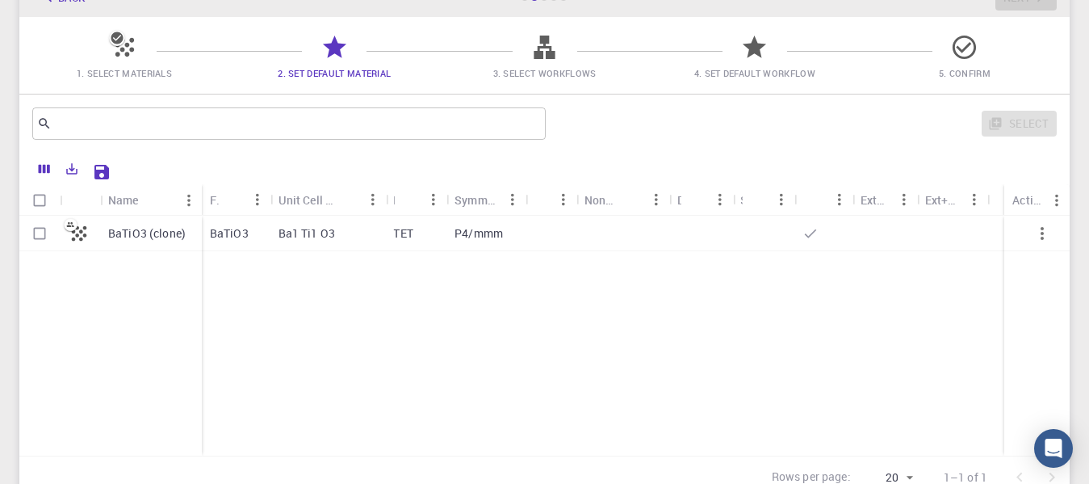
scroll to position [104, 0]
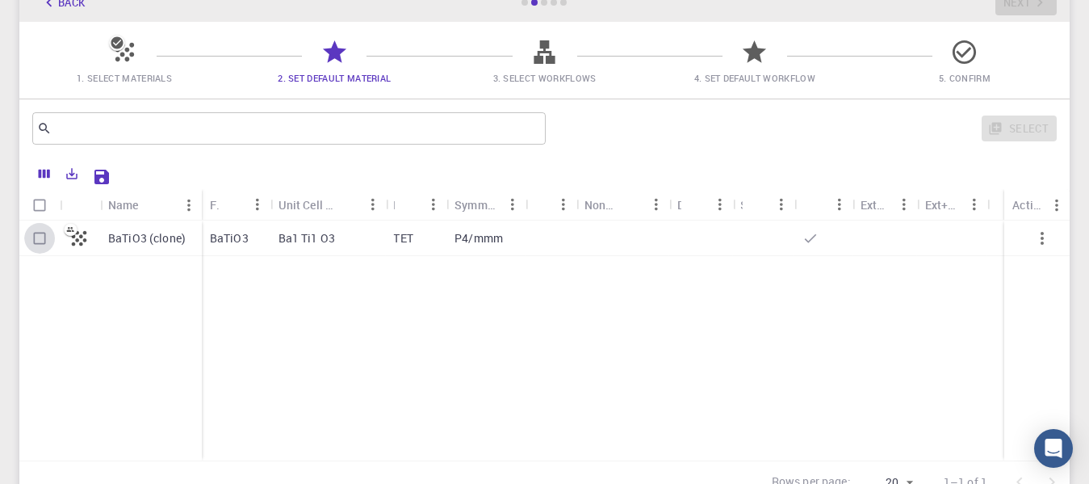
click at [37, 240] on input "Select row" at bounding box center [39, 238] width 31 height 31
checkbox input "true"
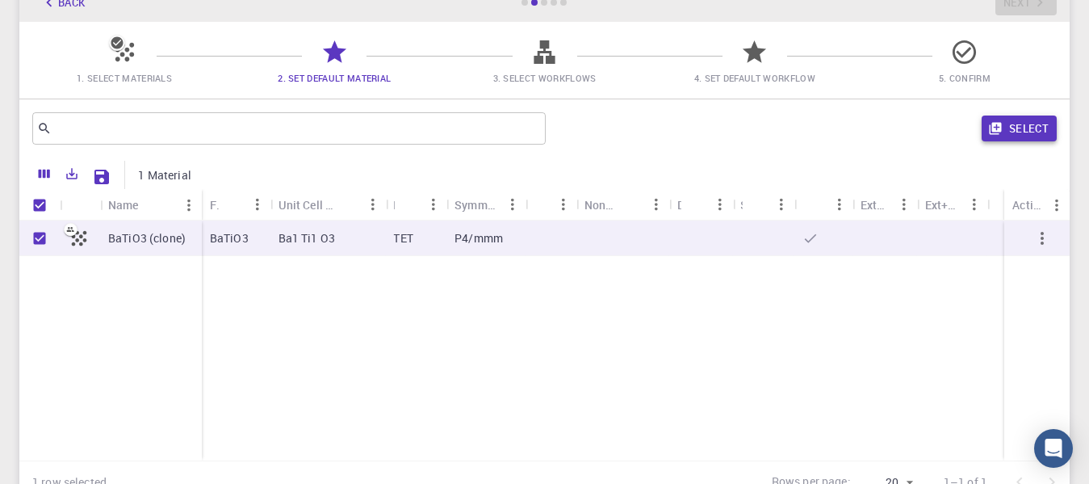
click at [1037, 129] on button "Select" at bounding box center [1019, 128] width 75 height 26
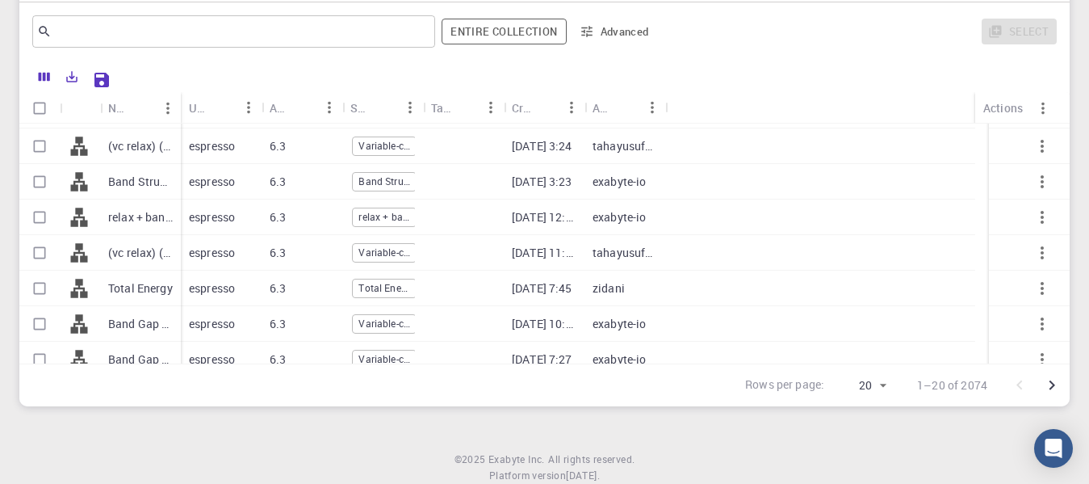
scroll to position [471, 0]
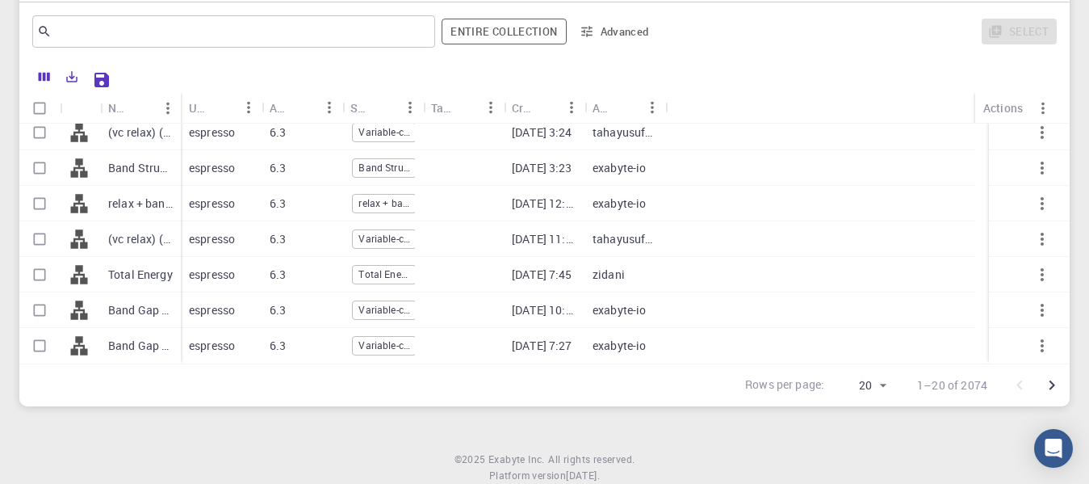
click at [211, 283] on div "espresso" at bounding box center [221, 275] width 81 height 36
checkbox input "true"
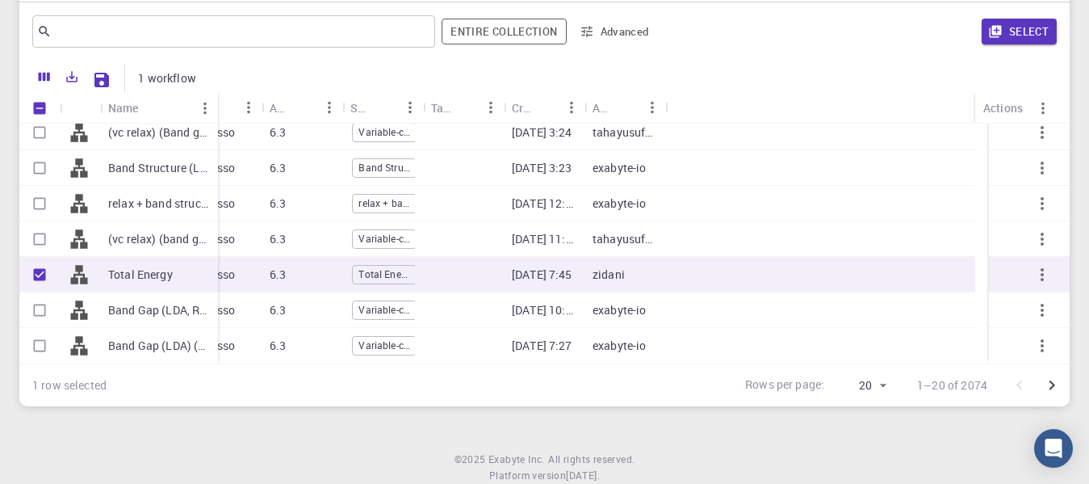
drag, startPoint x: 180, startPoint y: 93, endPoint x: 217, endPoint y: 107, distance: 39.9
click at [217, 107] on div "Name" at bounding box center [220, 107] width 16 height 31
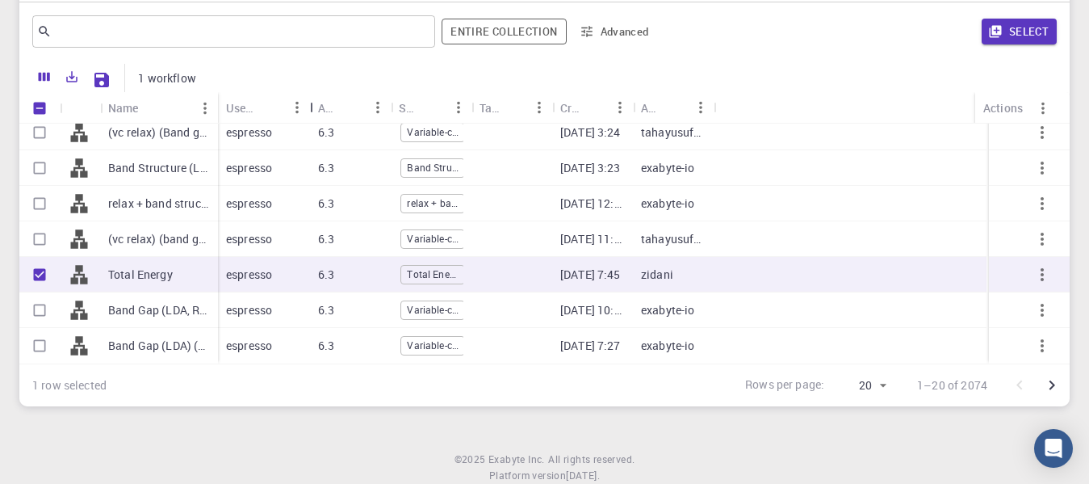
drag, startPoint x: 300, startPoint y: 100, endPoint x: 330, endPoint y: 103, distance: 30.9
click at [320, 103] on div "Used application" at bounding box center [312, 107] width 16 height 31
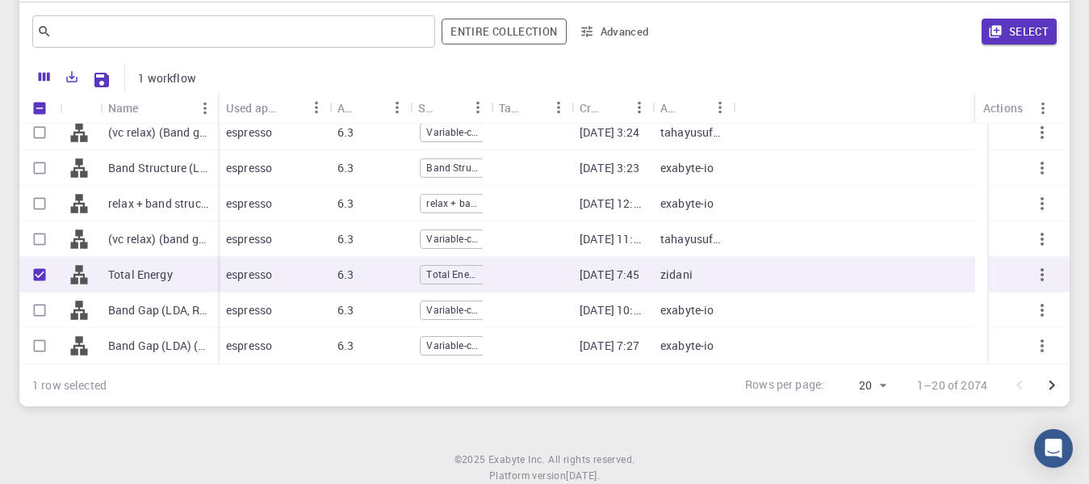
click at [170, 216] on div "relax + band structure (LDA)" at bounding box center [159, 204] width 118 height 36
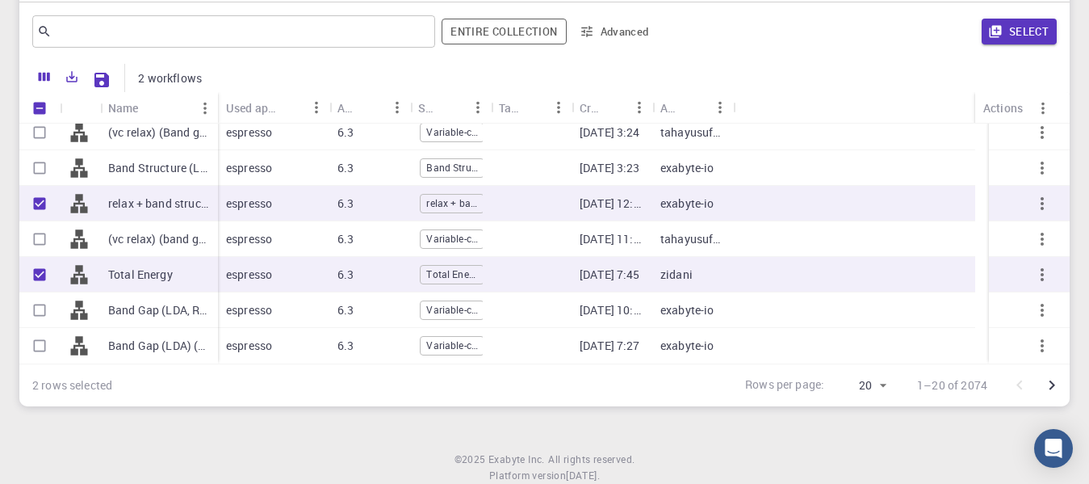
click at [52, 190] on input "Unselect row" at bounding box center [39, 203] width 31 height 31
checkbox input "false"
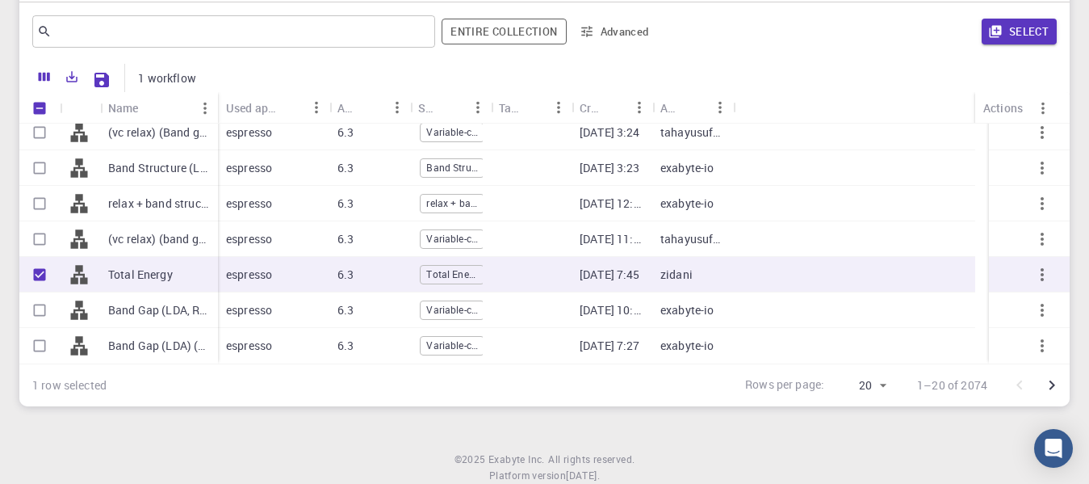
click at [44, 283] on input "Unselect row" at bounding box center [39, 274] width 31 height 31
checkbox input "false"
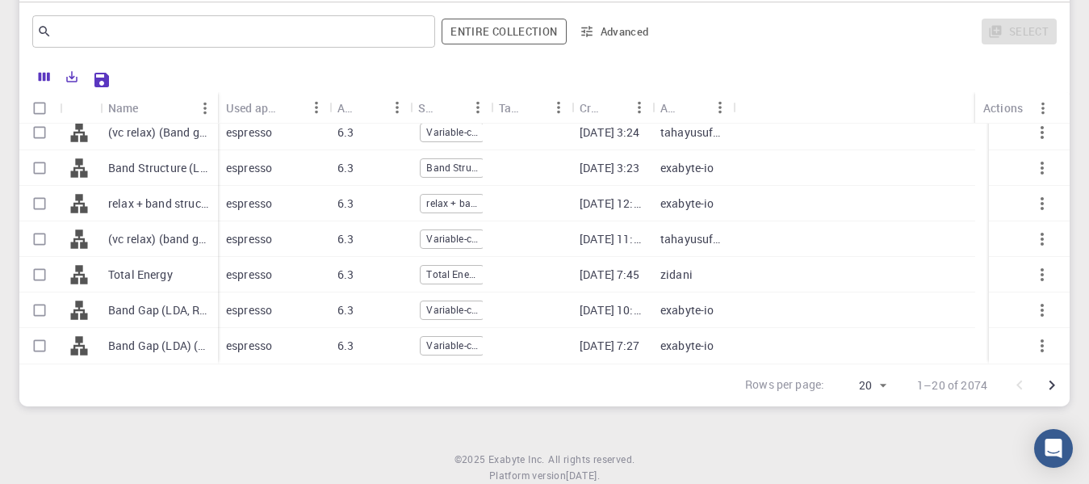
click at [1072, 287] on div "Initial Account Setup for [PERSON_NAME] Select Materials, Workflows and assign …" at bounding box center [544, 112] width 1089 height 627
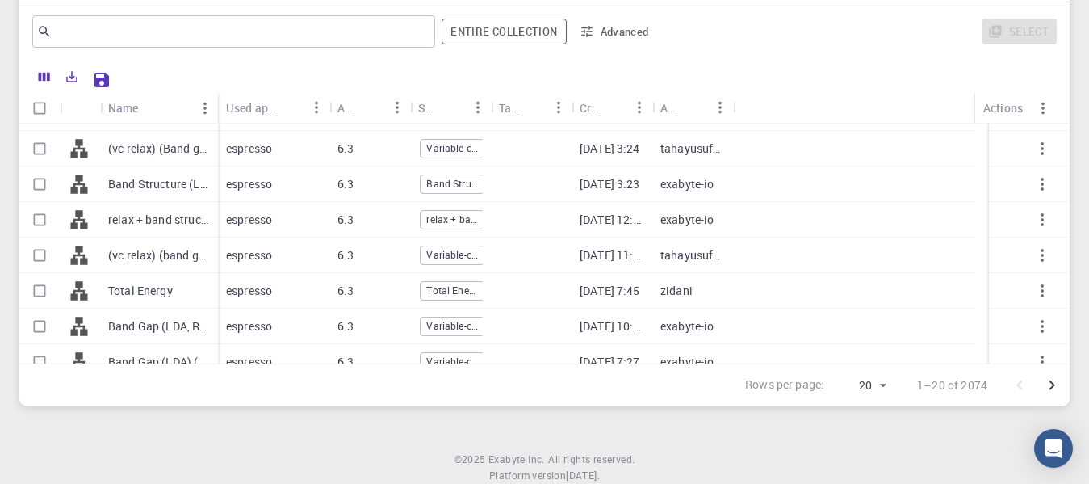
scroll to position [449, 0]
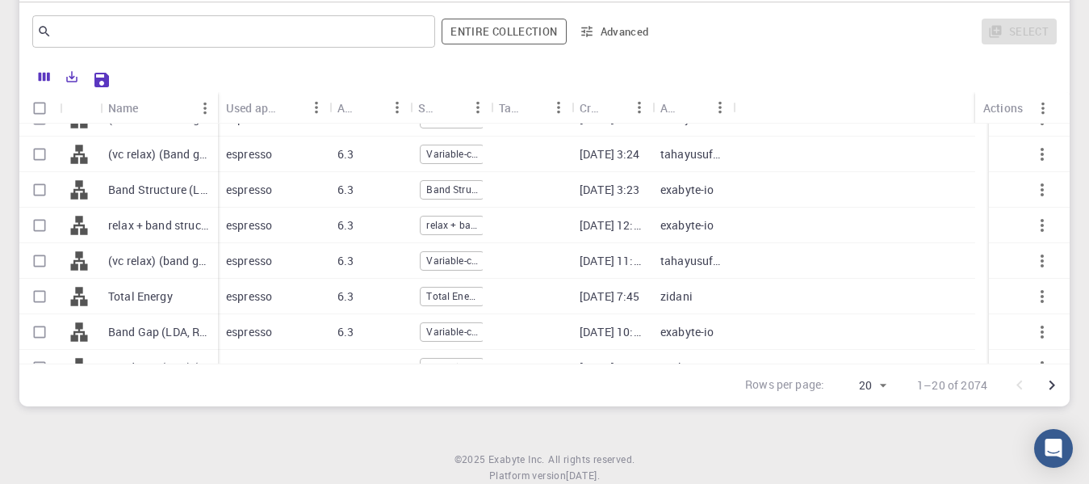
click at [693, 264] on p "tahayusuf401" at bounding box center [693, 261] width 65 height 16
checkbox input "true"
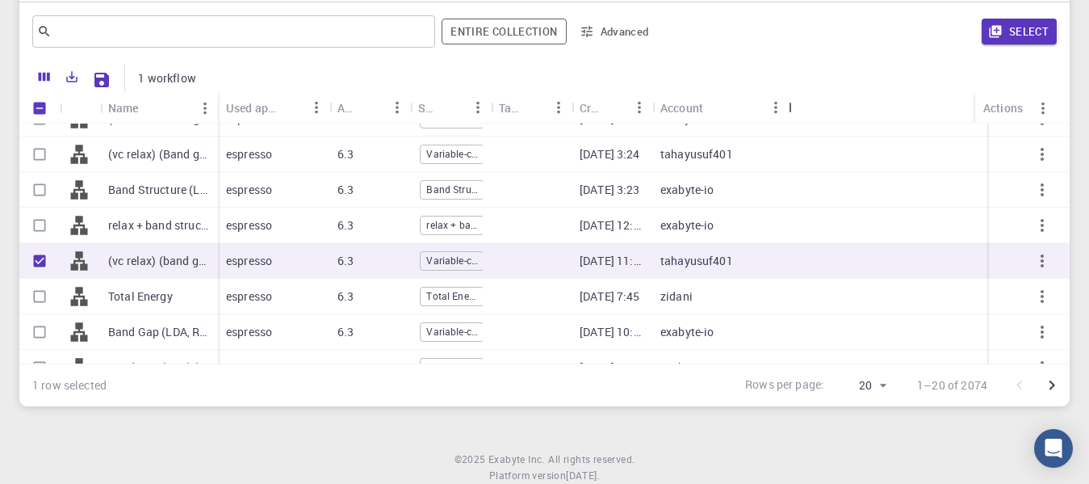
drag, startPoint x: 733, startPoint y: 113, endPoint x: 789, endPoint y: 111, distance: 55.8
click at [789, 111] on div "Account" at bounding box center [790, 107] width 16 height 31
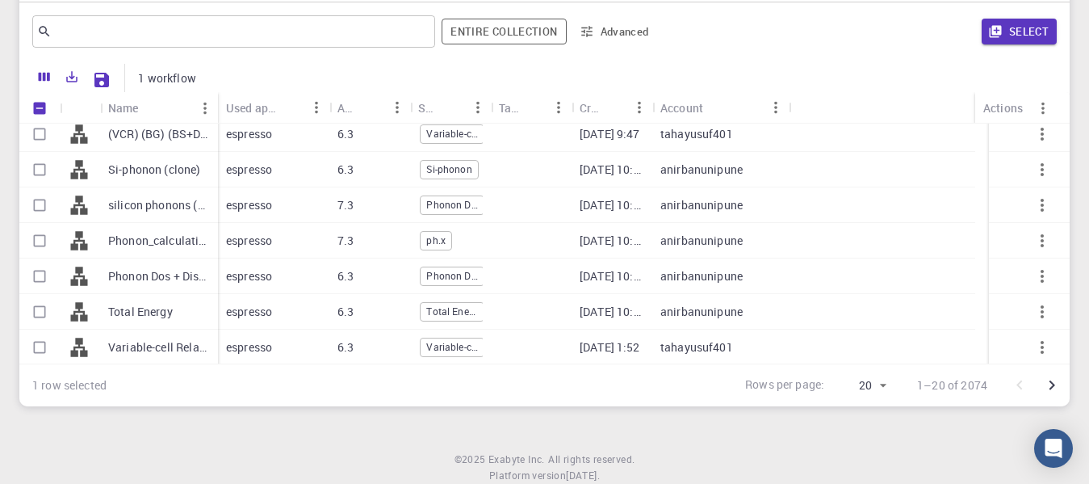
scroll to position [0, 0]
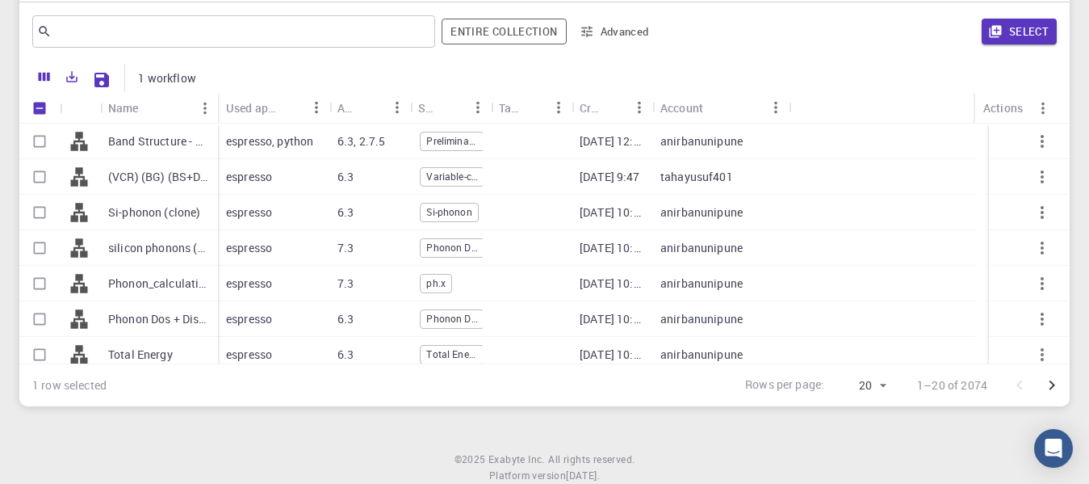
click at [644, 99] on icon "Menu" at bounding box center [640, 108] width 18 height 18
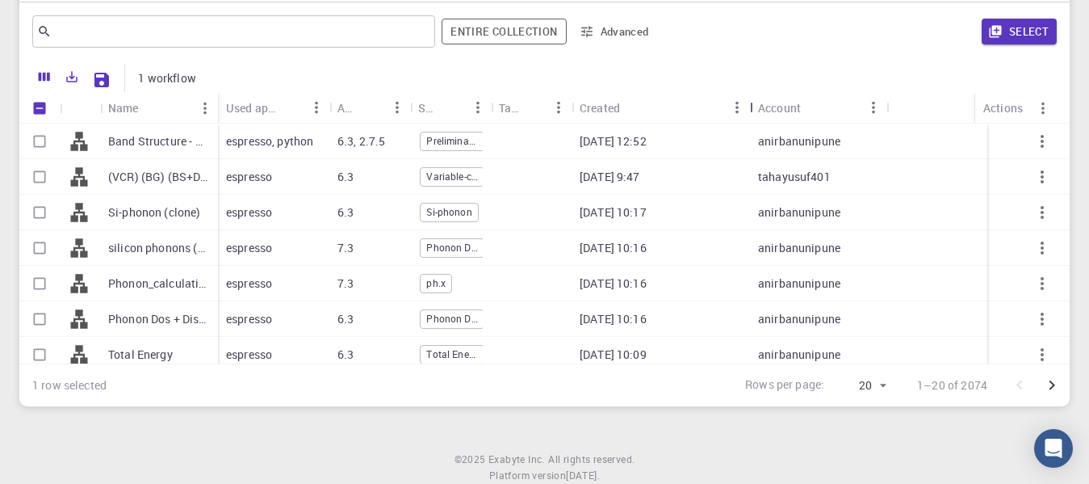
drag, startPoint x: 653, startPoint y: 102, endPoint x: 757, endPoint y: 117, distance: 105.3
click at [757, 117] on div "Created" at bounding box center [752, 107] width 16 height 31
